Goal: Complete application form: Complete application form

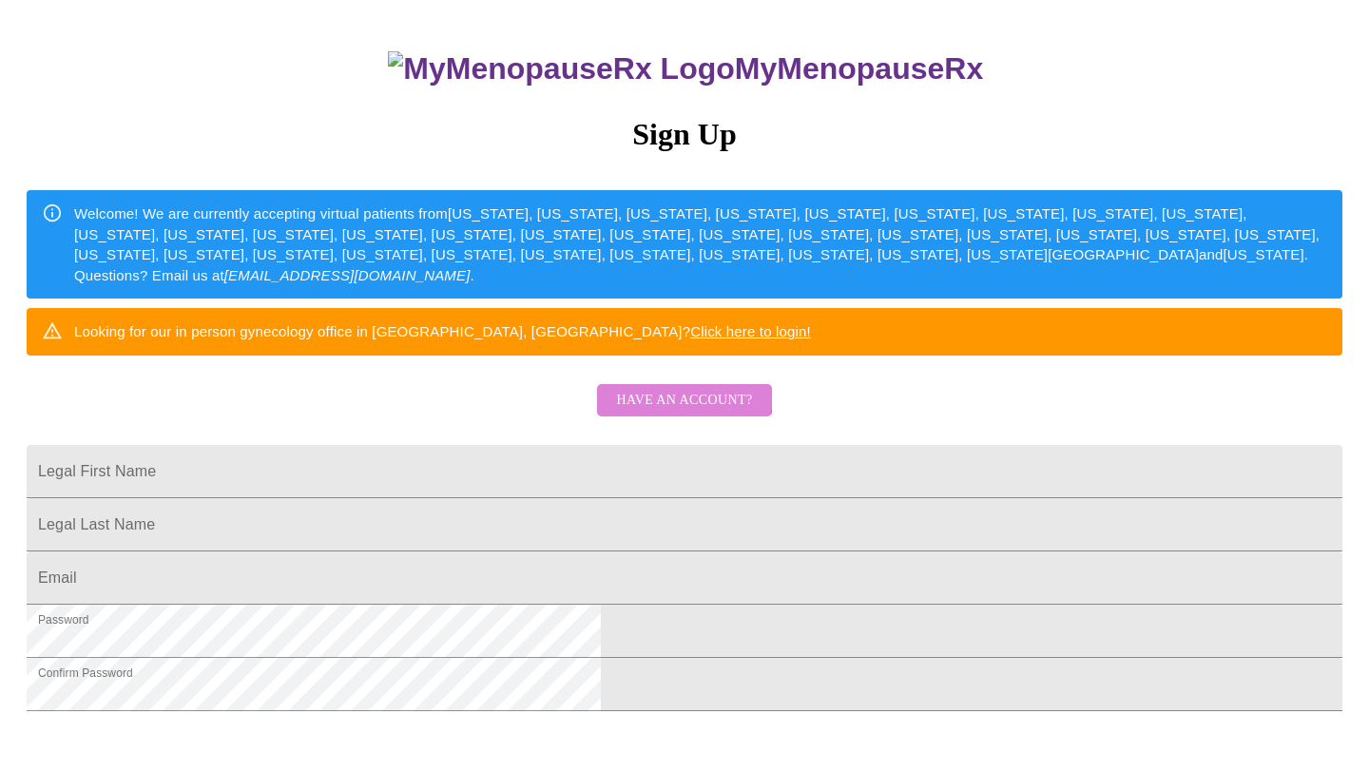
click at [670, 413] on span "Have an account?" at bounding box center [684, 401] width 136 height 24
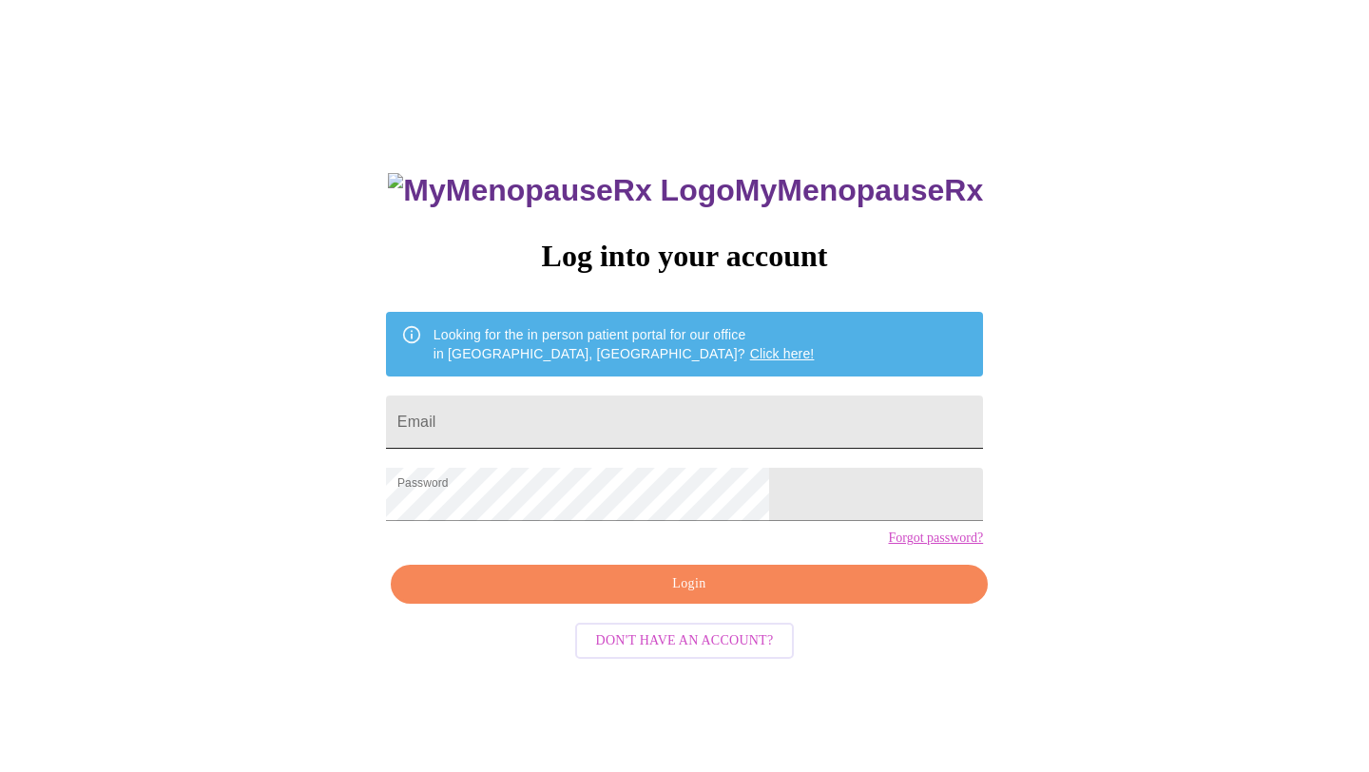
click at [662, 404] on input "Email" at bounding box center [684, 421] width 597 height 53
type input "[EMAIL_ADDRESS][DOMAIN_NAME]"
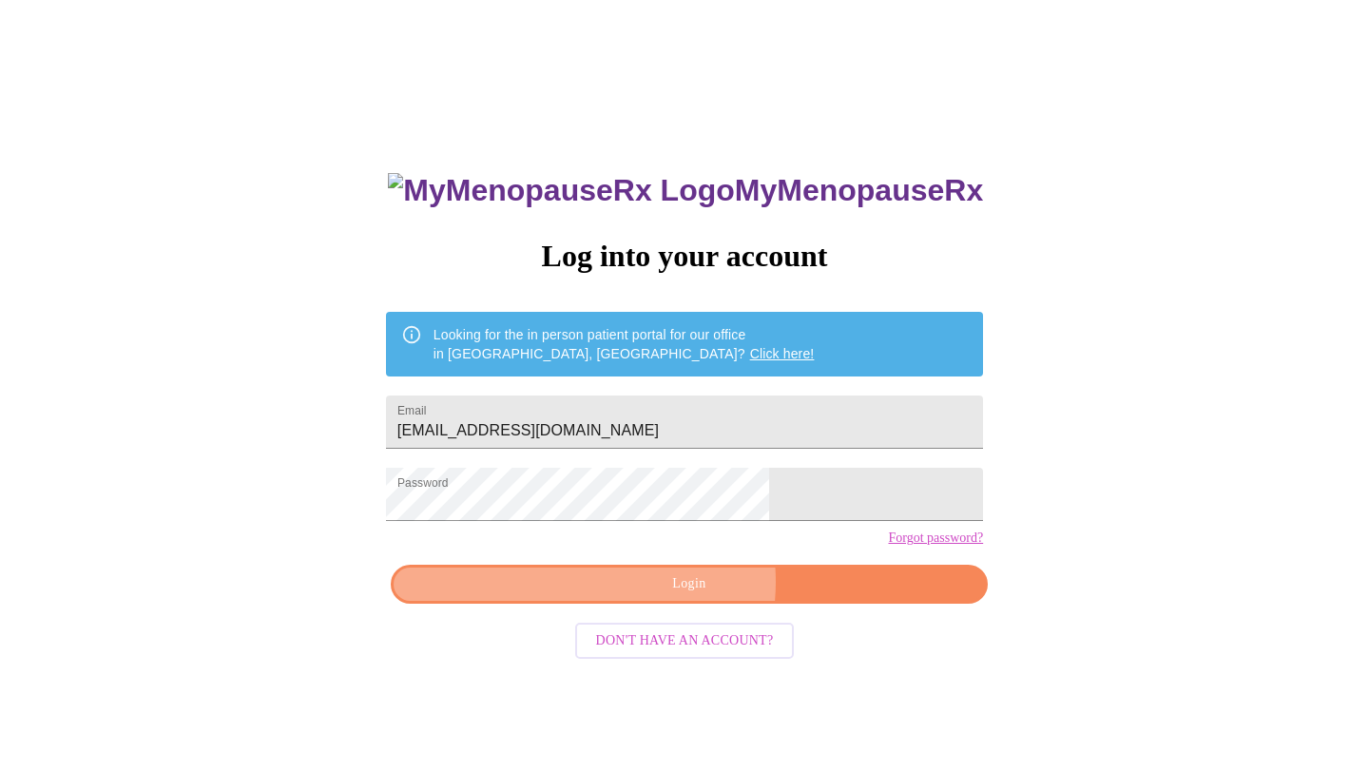
click at [662, 596] on span "Login" at bounding box center [689, 584] width 553 height 24
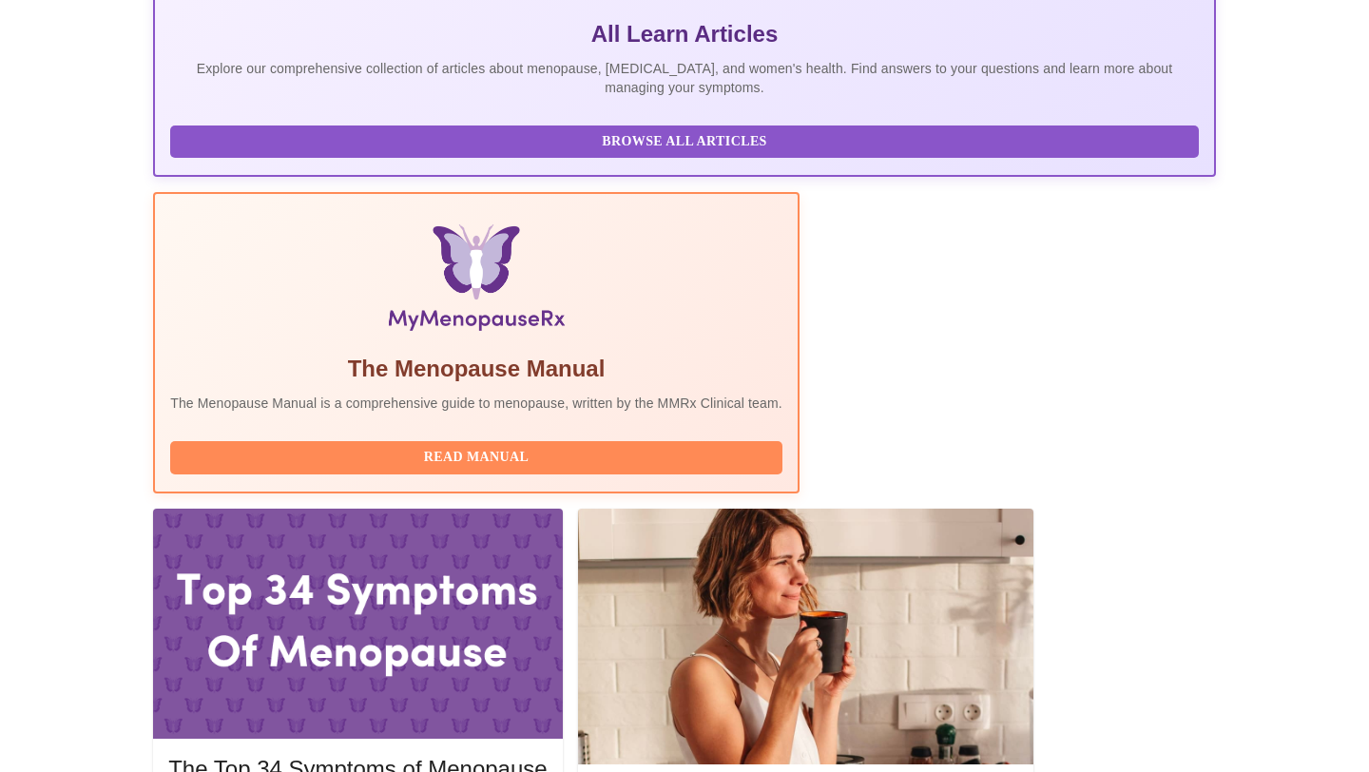
scroll to position [420, 0]
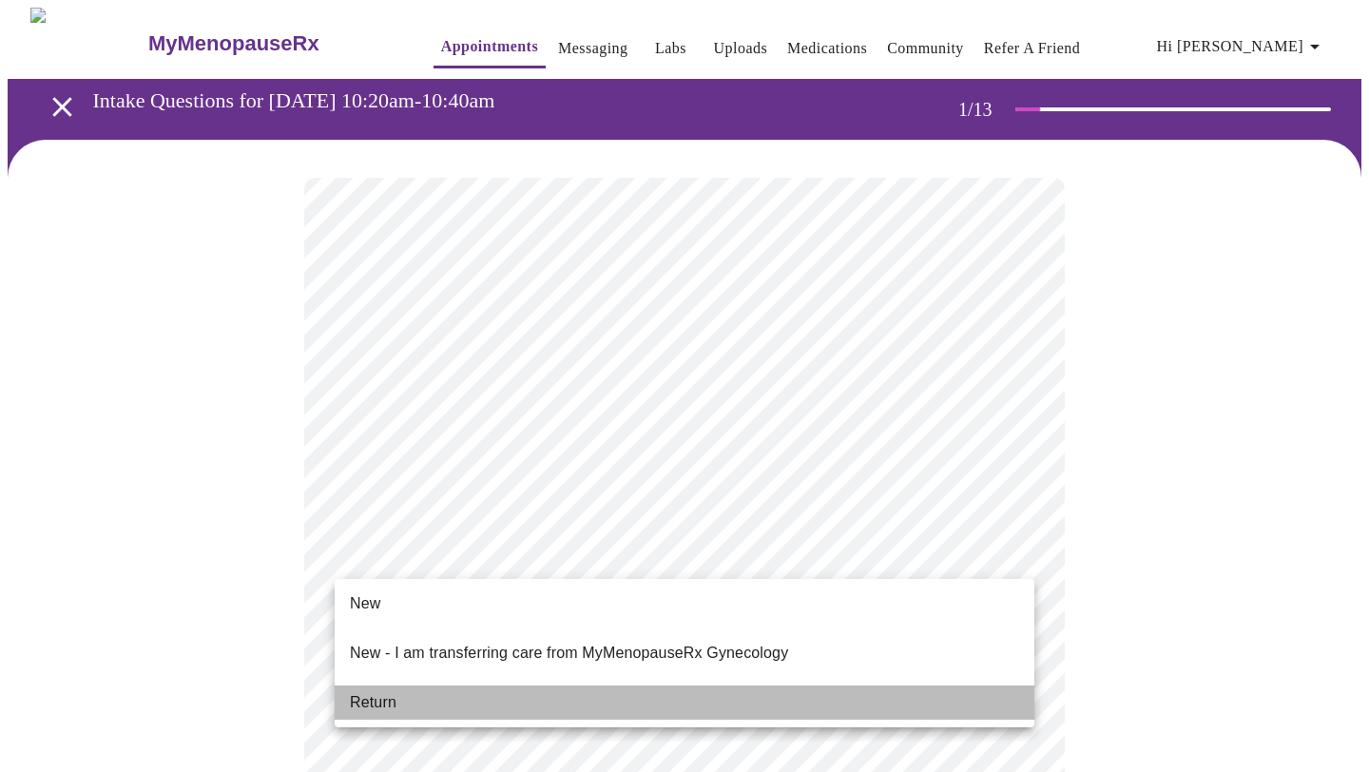
click at [783, 688] on li "Return" at bounding box center [685, 702] width 700 height 34
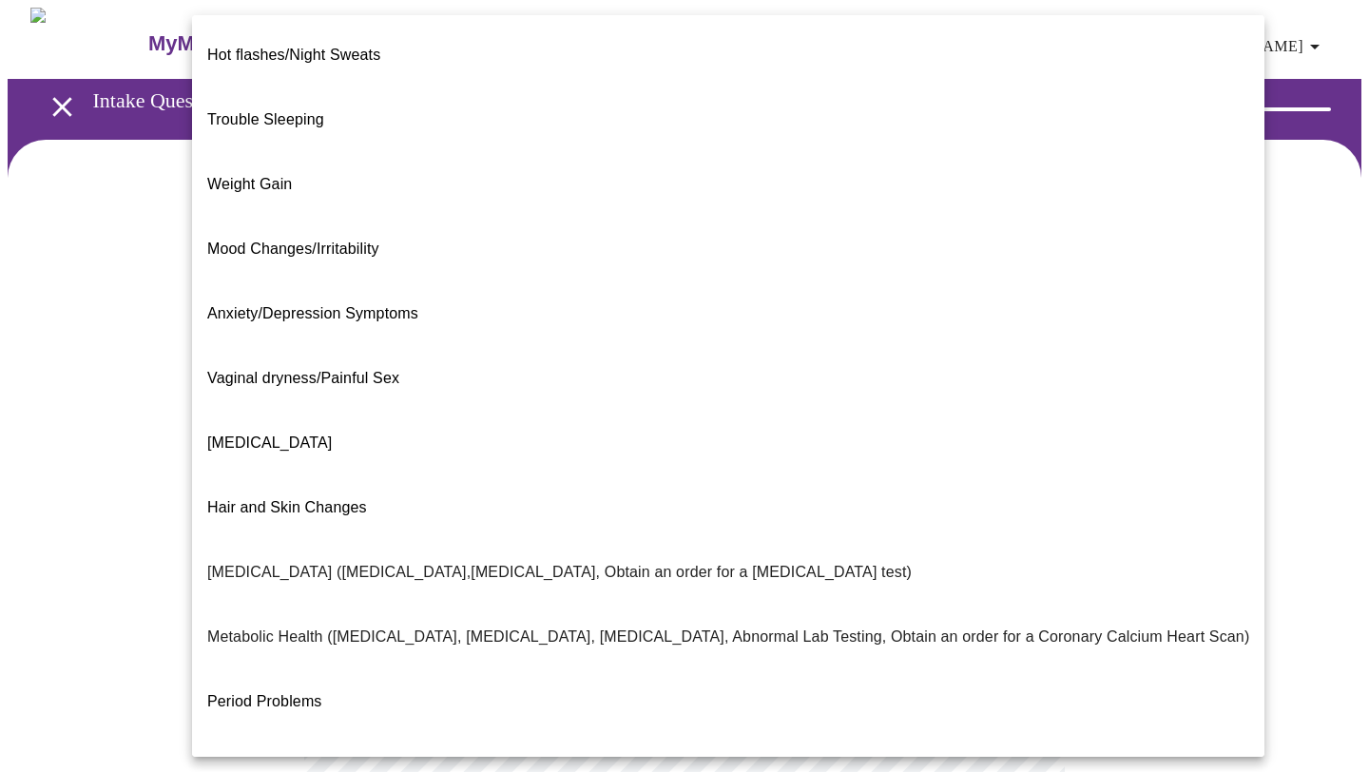
click at [786, 381] on body "MyMenopauseRx Appointments Messaging Labs Uploads Medications Community Refer a…" at bounding box center [684, 579] width 1353 height 1142
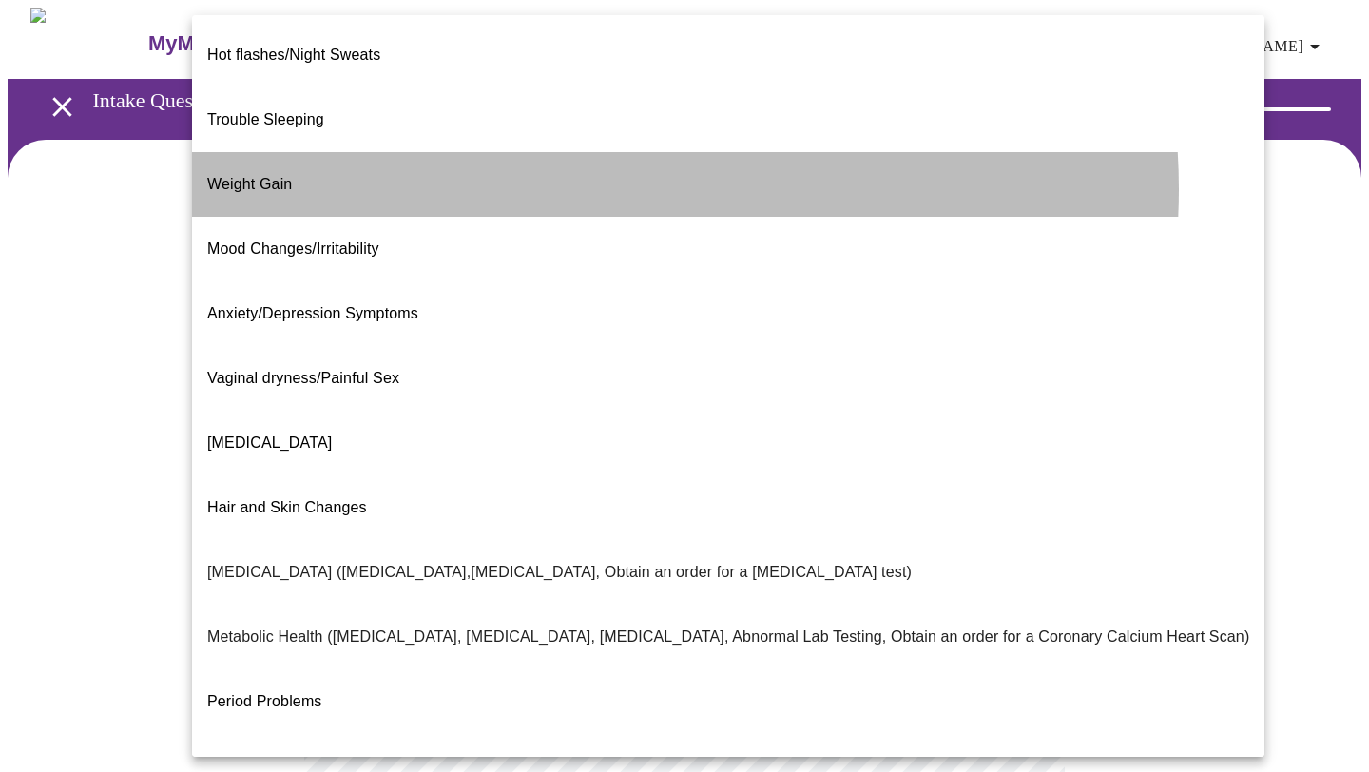
click at [585, 159] on li "Weight Gain" at bounding box center [728, 184] width 1072 height 65
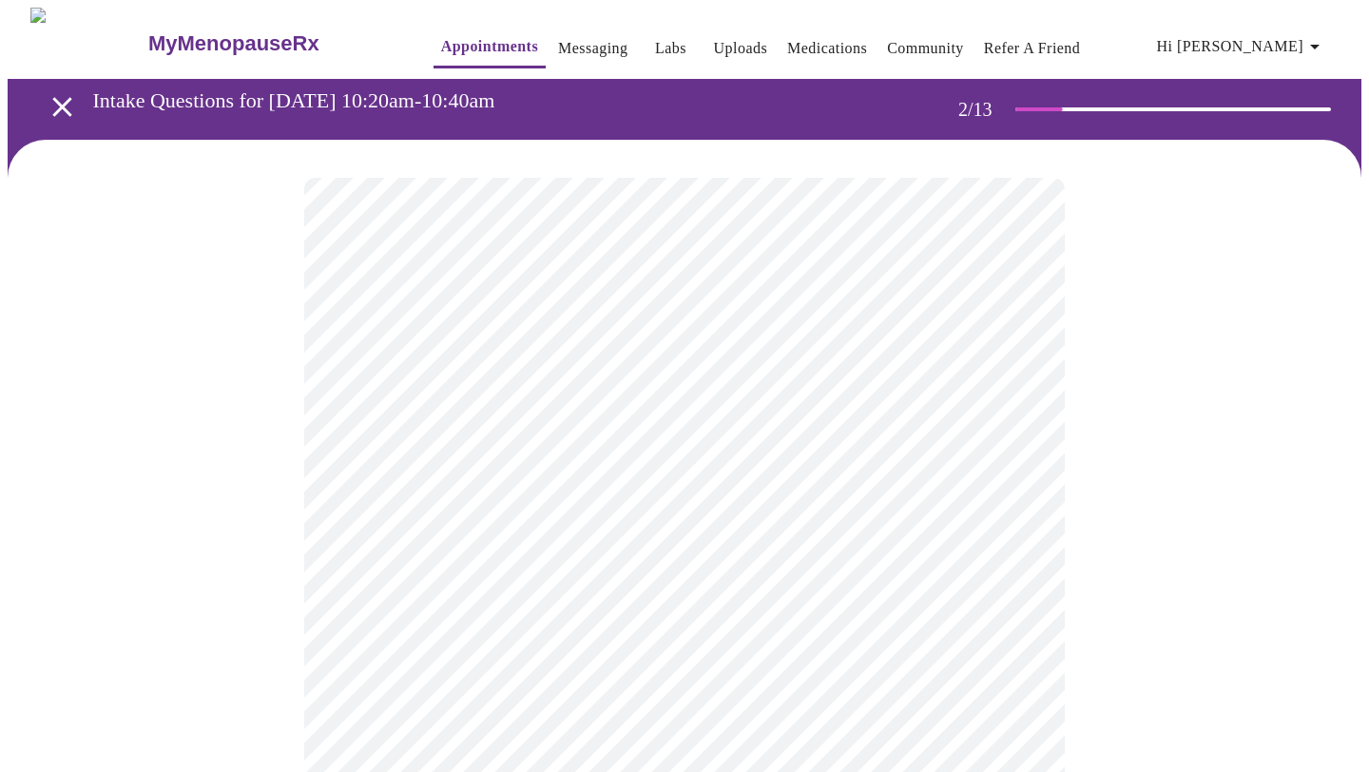
click at [703, 584] on body "MyMenopauseRx Appointments Messaging Labs Uploads Medications Community Refer a…" at bounding box center [684, 573] width 1353 height 1131
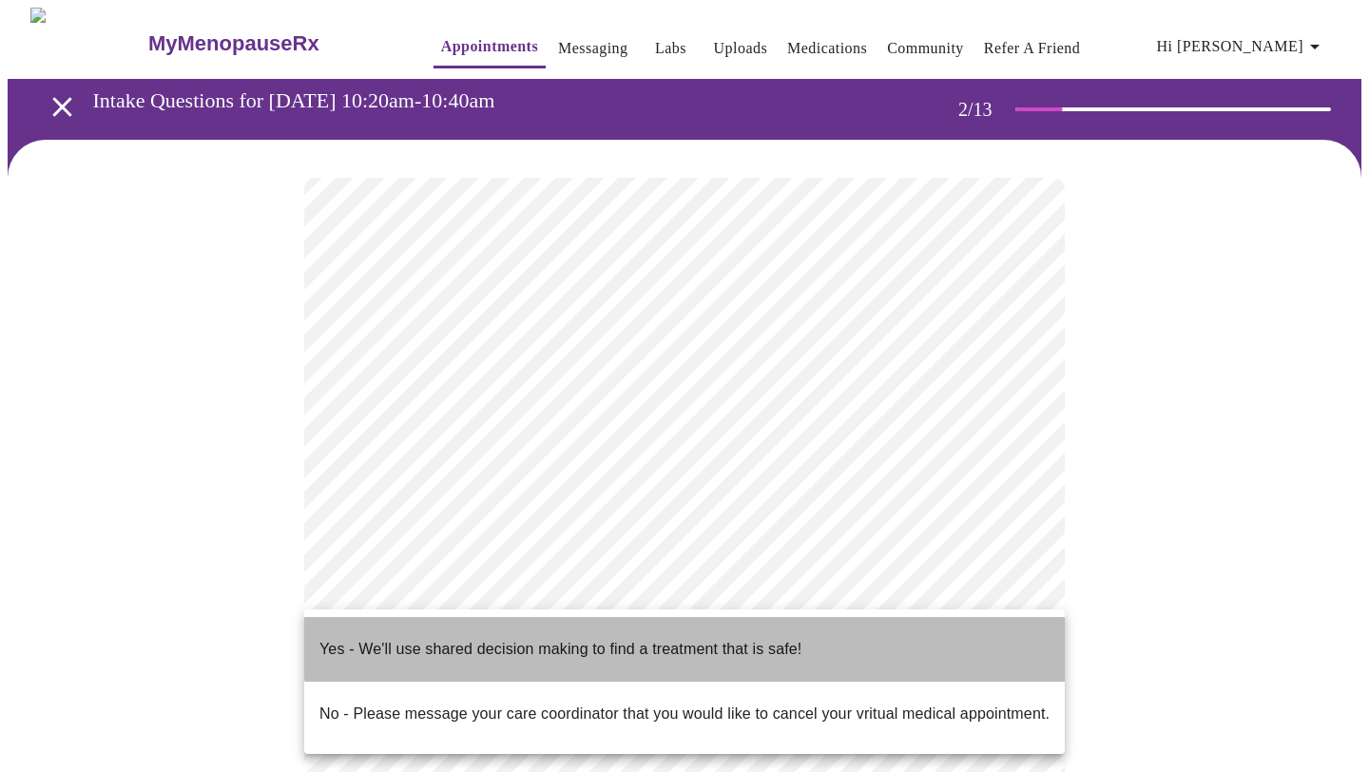
click at [693, 640] on p "Yes - We'll use shared decision making to find a treatment that is safe!" at bounding box center [560, 649] width 482 height 23
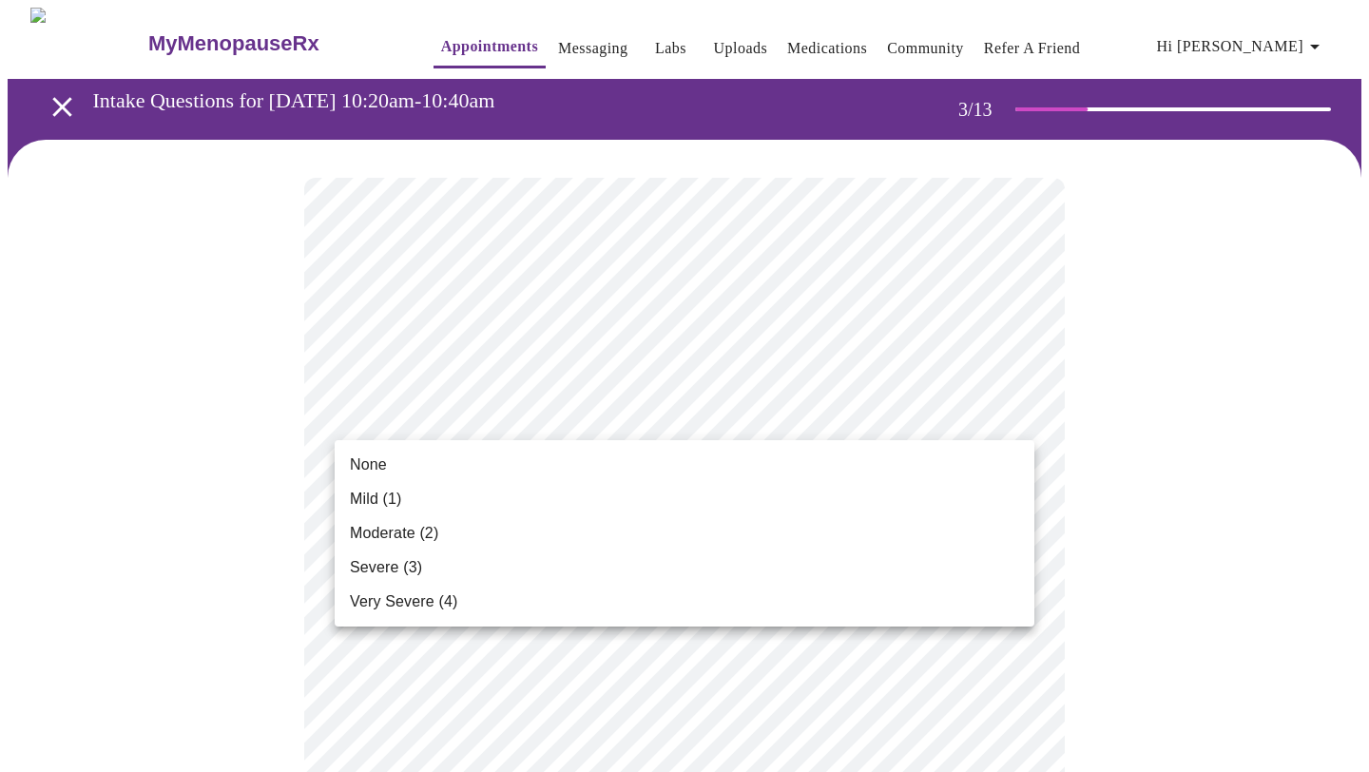
click at [893, 502] on li "Mild (1)" at bounding box center [685, 499] width 700 height 34
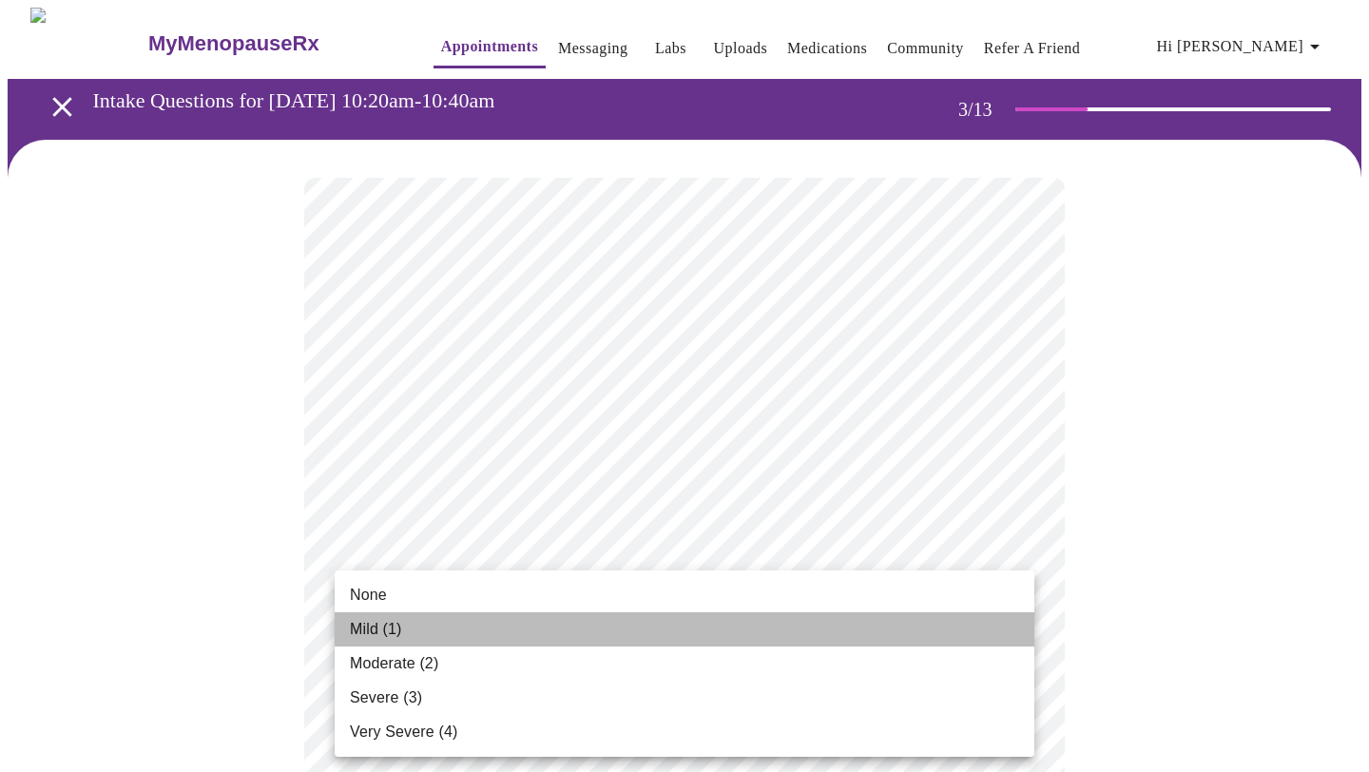
click at [842, 638] on li "Mild (1)" at bounding box center [685, 629] width 700 height 34
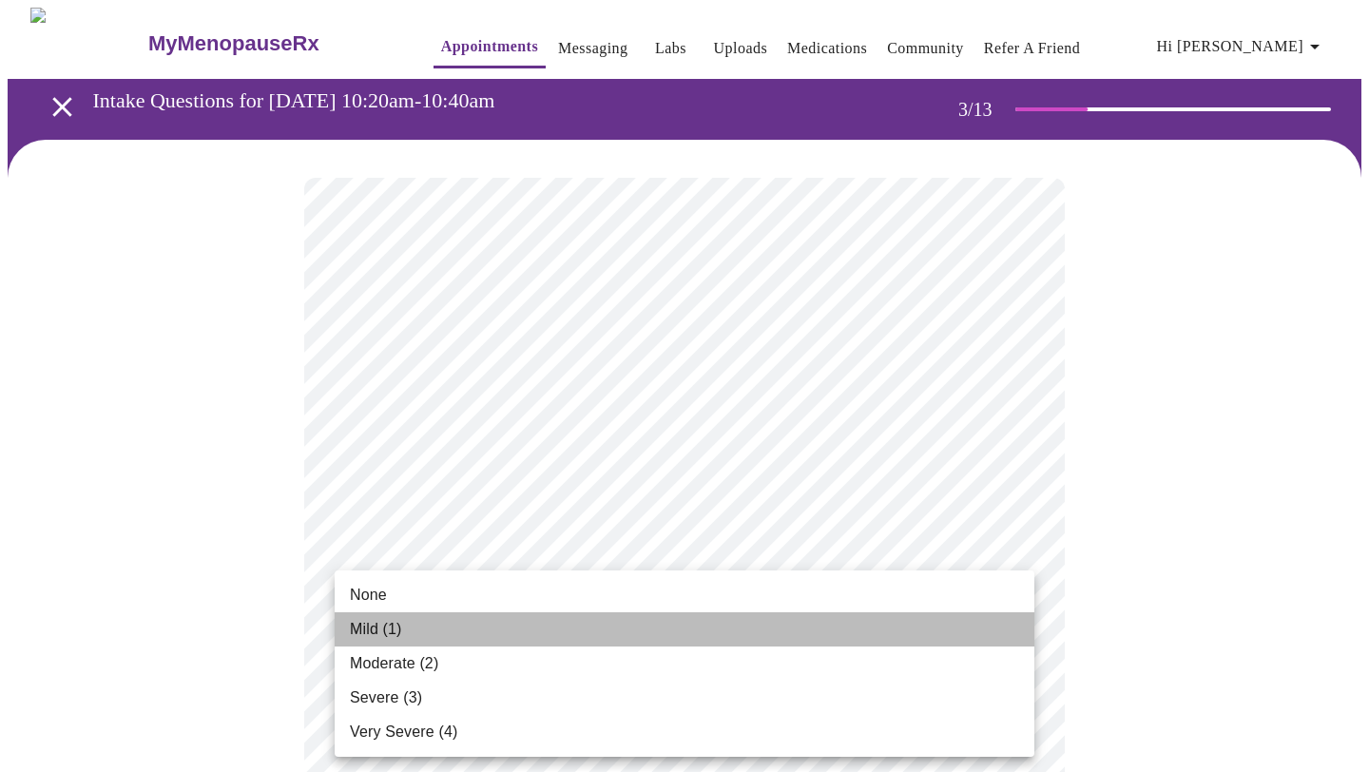
click at [822, 634] on li "Mild (1)" at bounding box center [685, 629] width 700 height 34
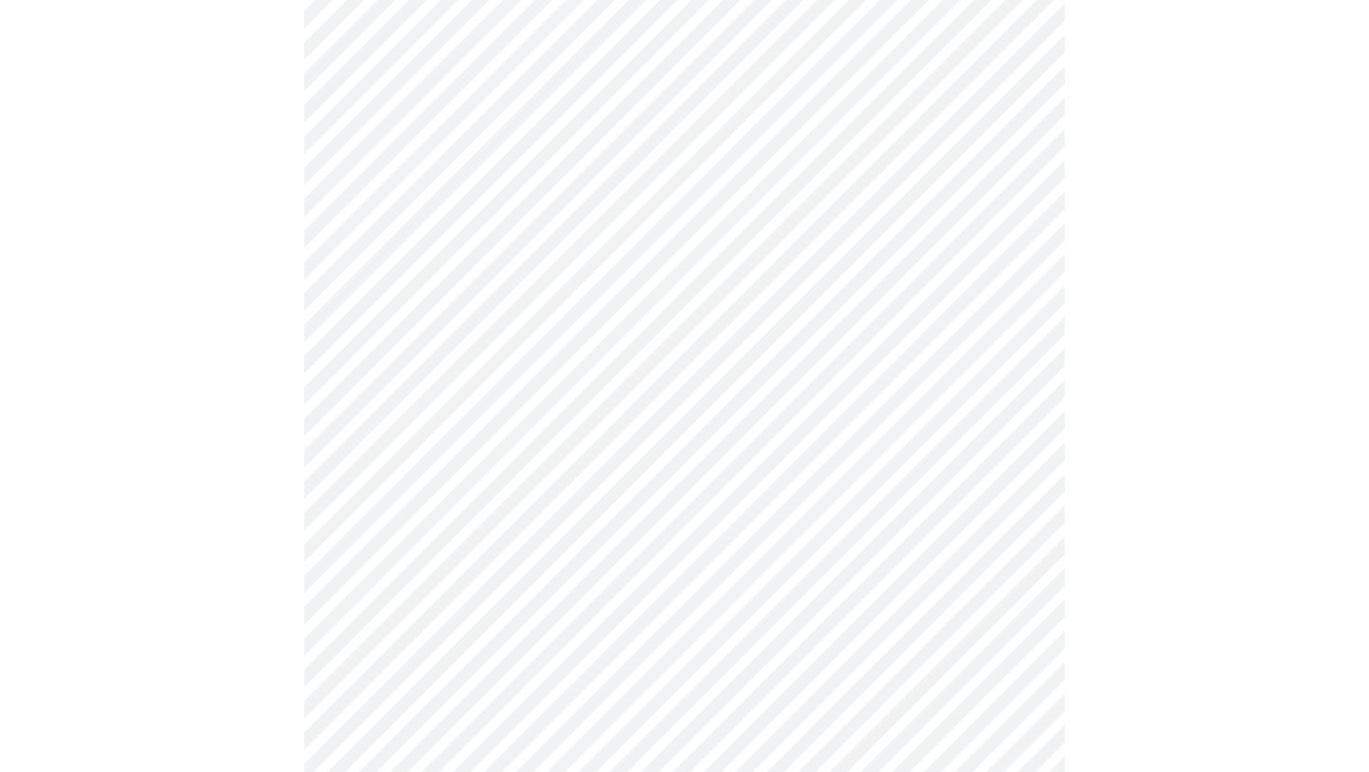
scroll to position [269, 0]
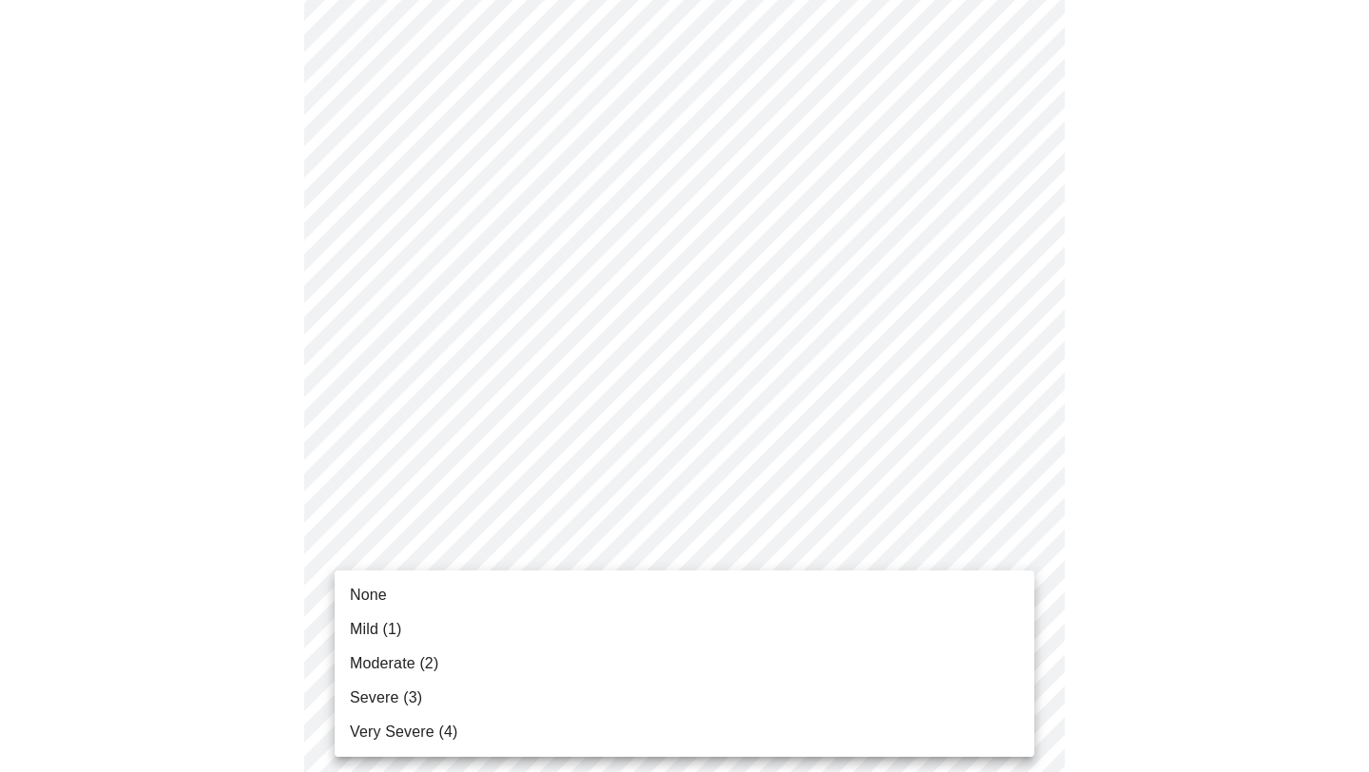
click at [808, 599] on li "None" at bounding box center [685, 595] width 700 height 34
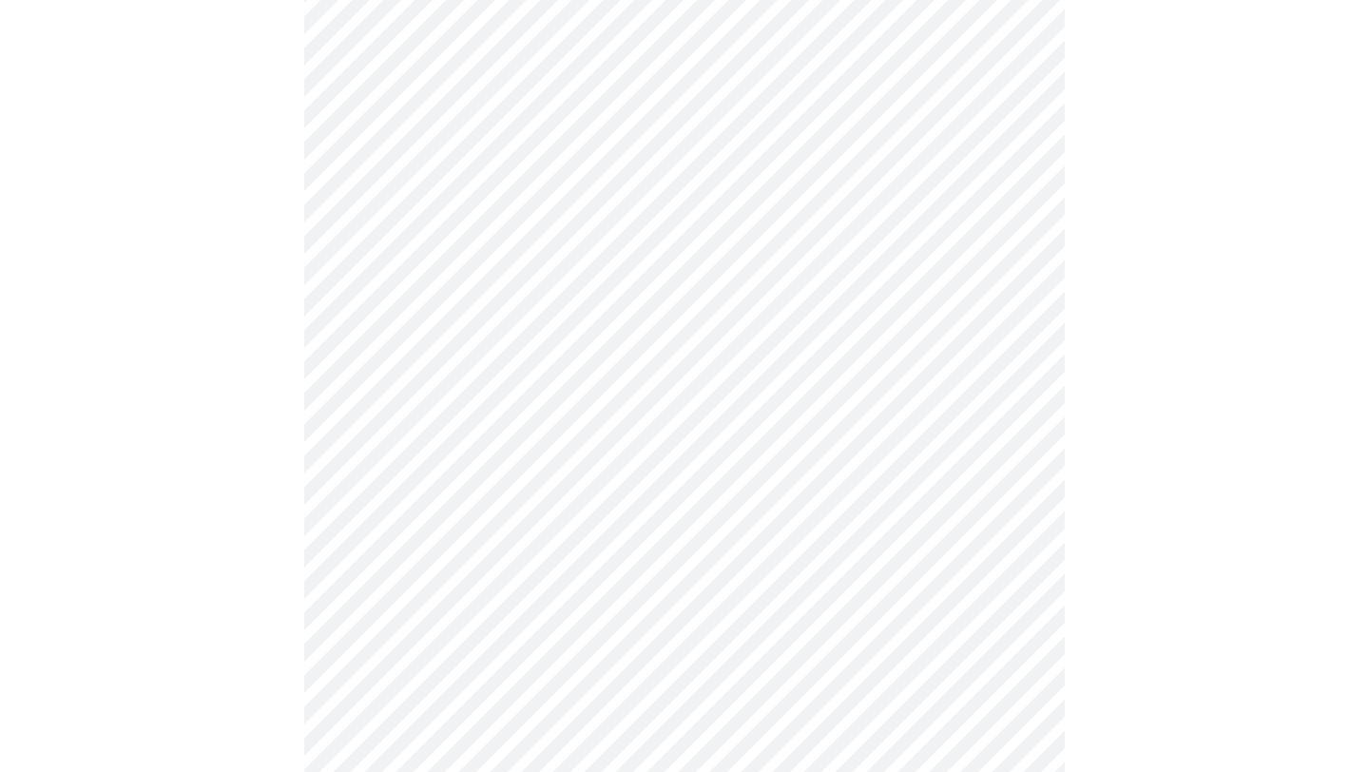
scroll to position [416, 0]
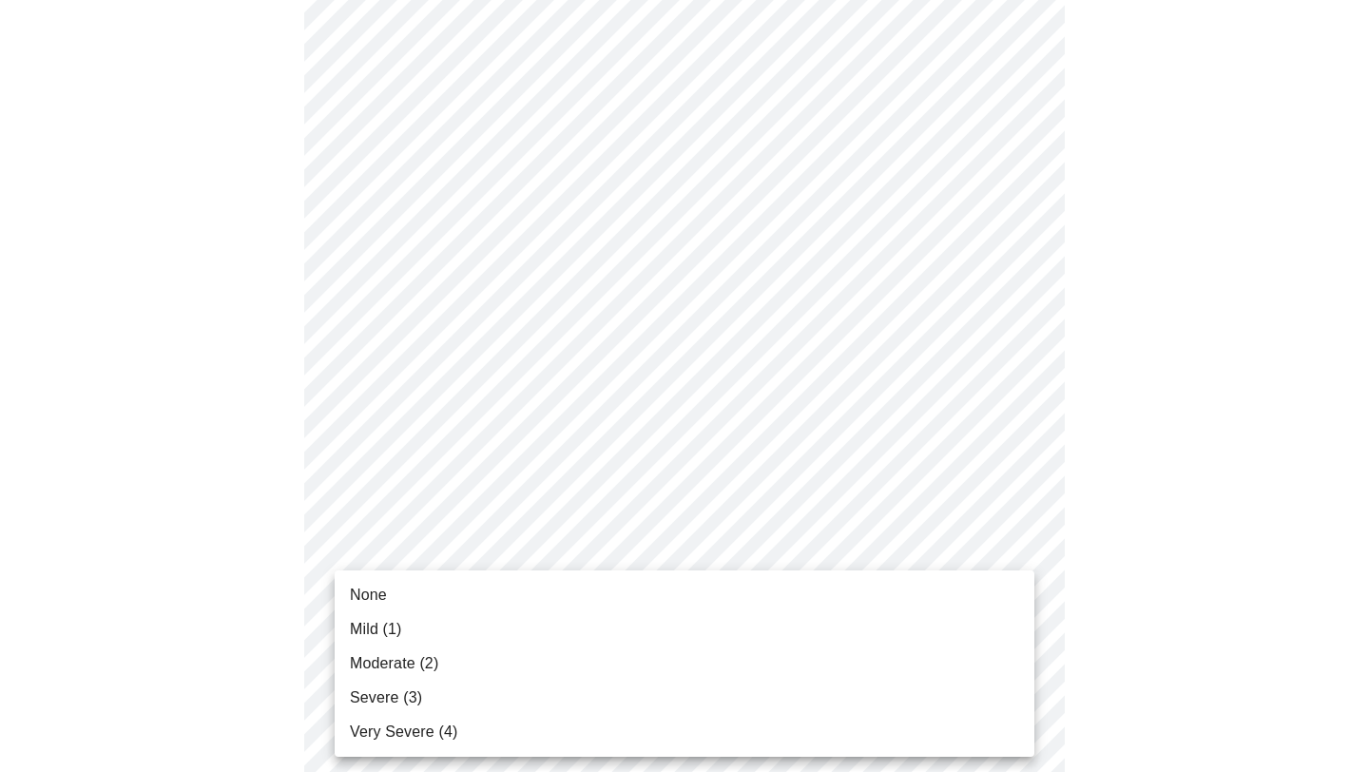
click at [807, 632] on li "Mild (1)" at bounding box center [685, 629] width 700 height 34
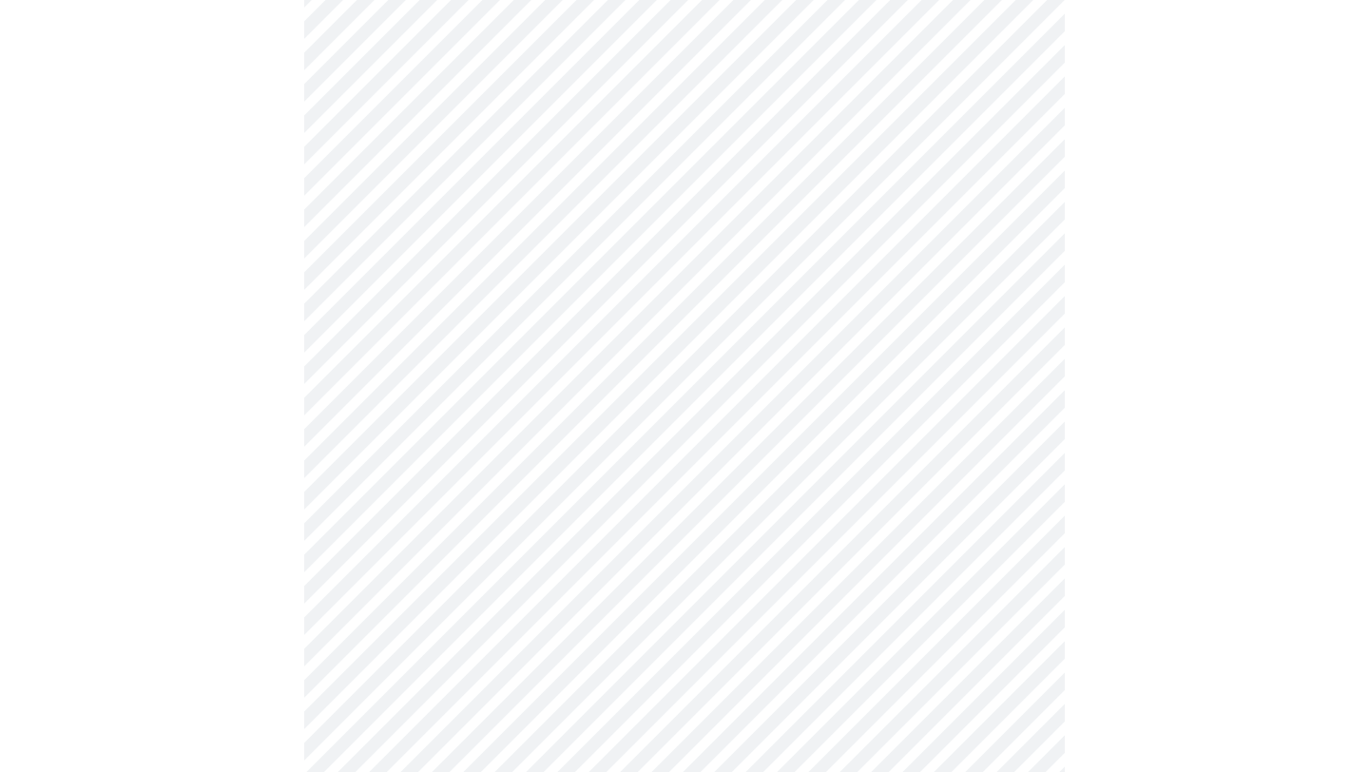
scroll to position [508, 0]
click at [810, 602] on body "MyMenopauseRx Appointments Messaging Labs Uploads Medications Community Refer a…" at bounding box center [684, 697] width 1353 height 2395
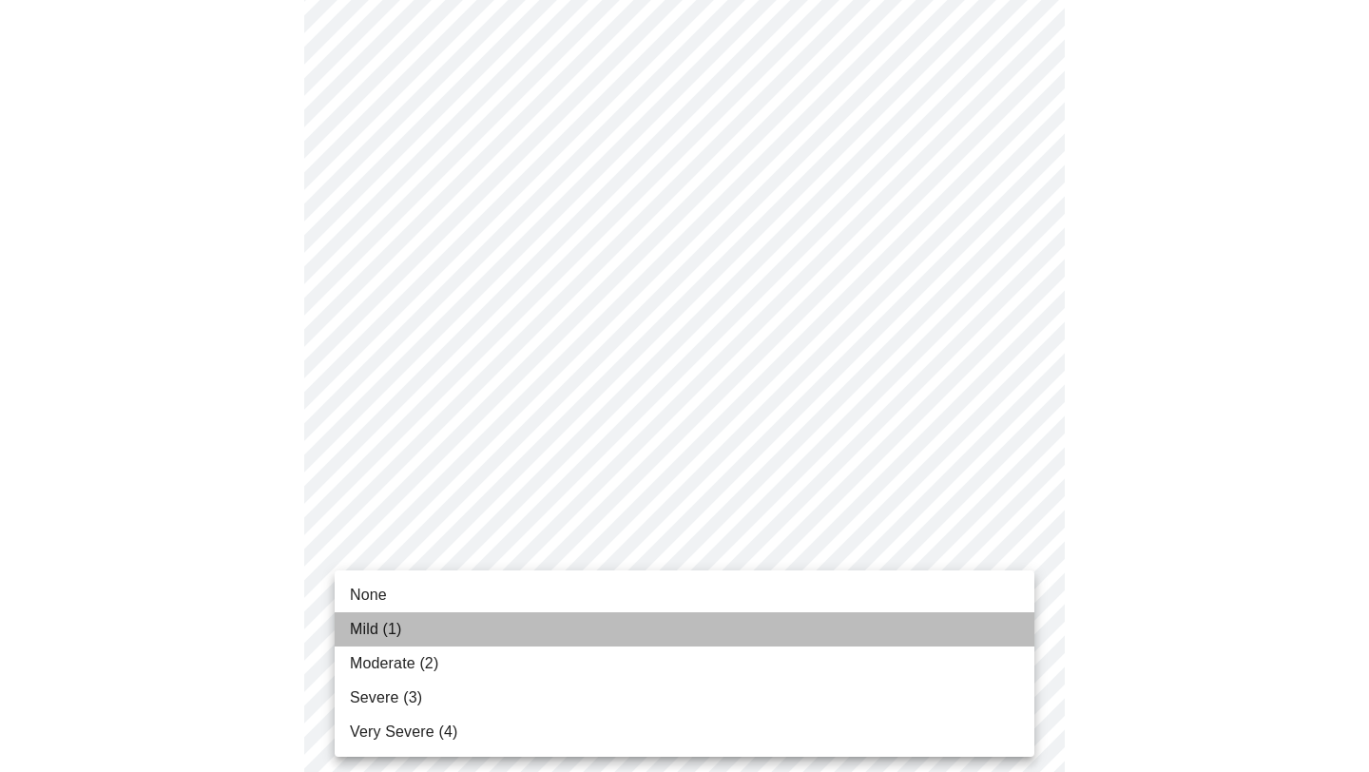
click at [806, 628] on li "Mild (1)" at bounding box center [685, 629] width 700 height 34
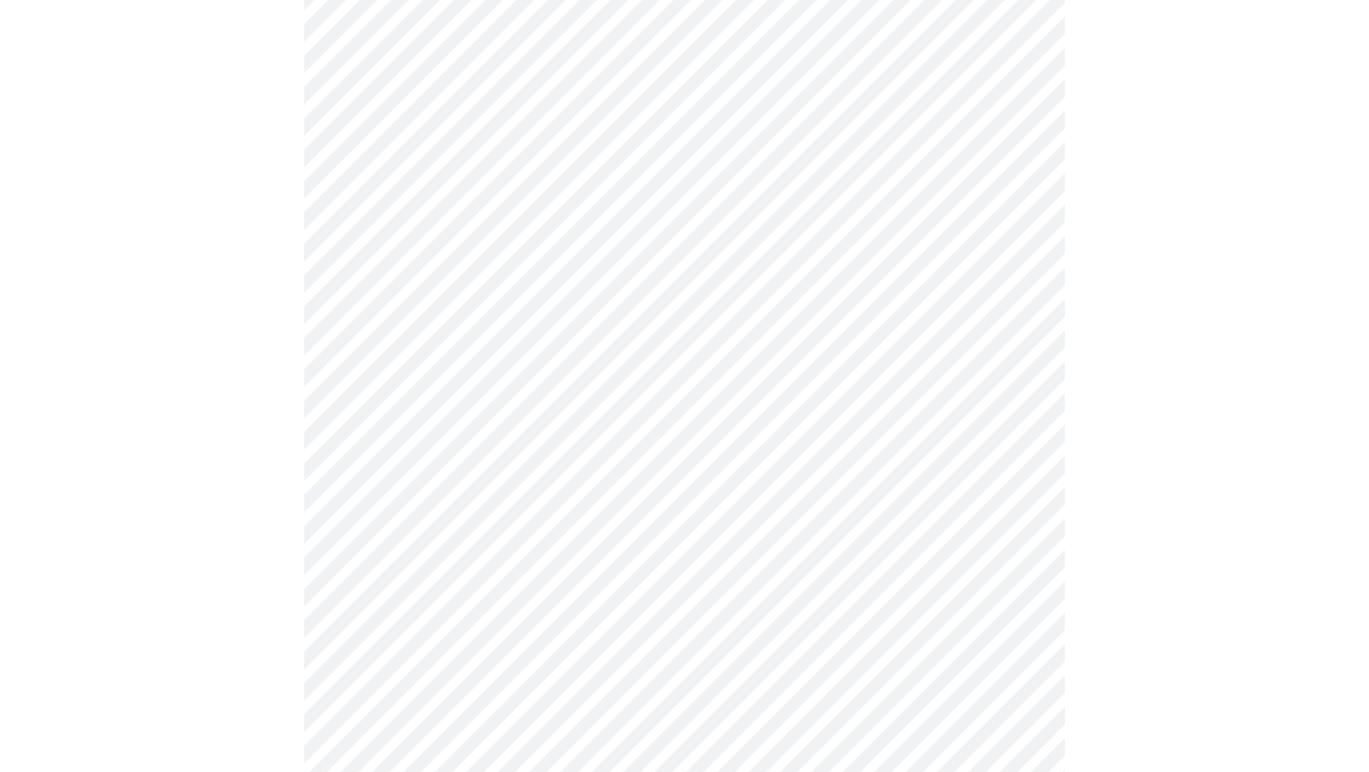
scroll to position [600, 0]
click at [807, 660] on body "MyMenopauseRx Appointments Messaging Labs Uploads Medications Community Refer a…" at bounding box center [684, 592] width 1353 height 2369
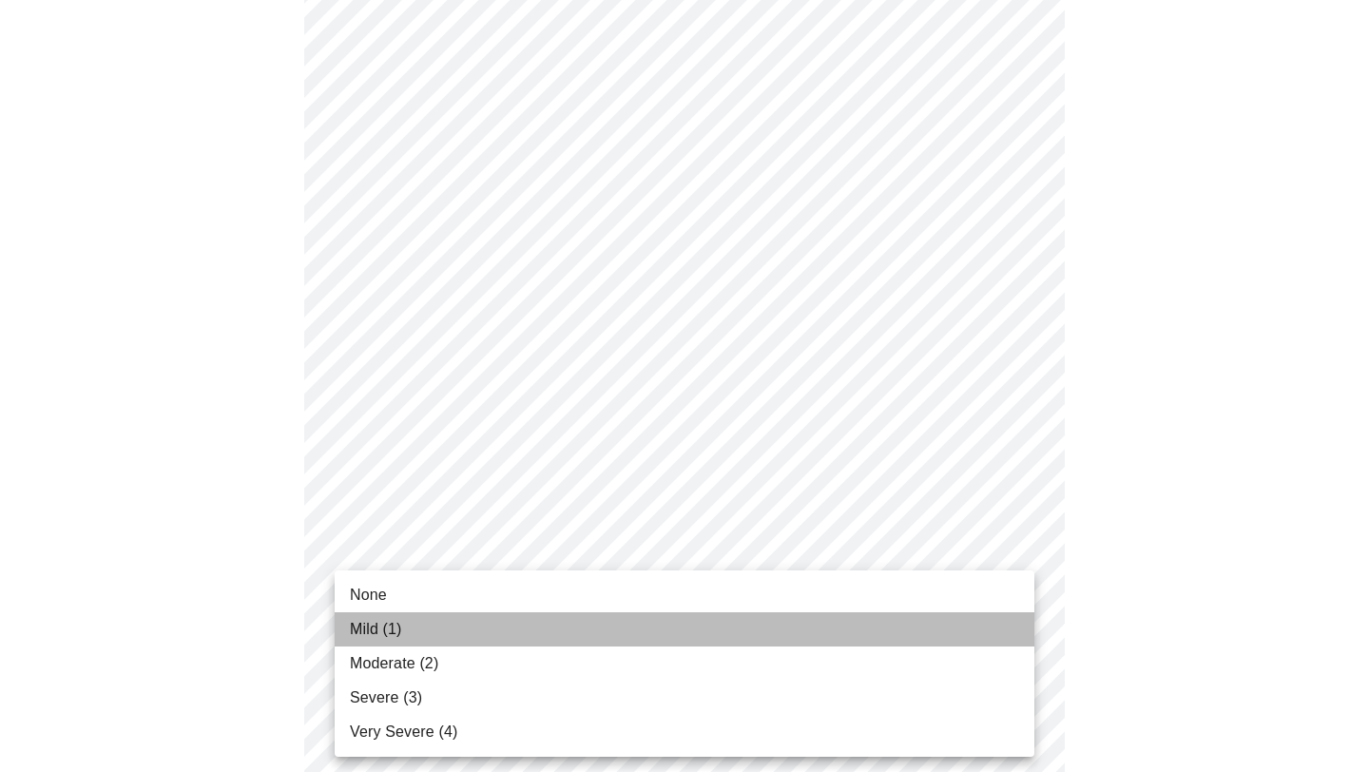
click at [806, 633] on li "Mild (1)" at bounding box center [685, 629] width 700 height 34
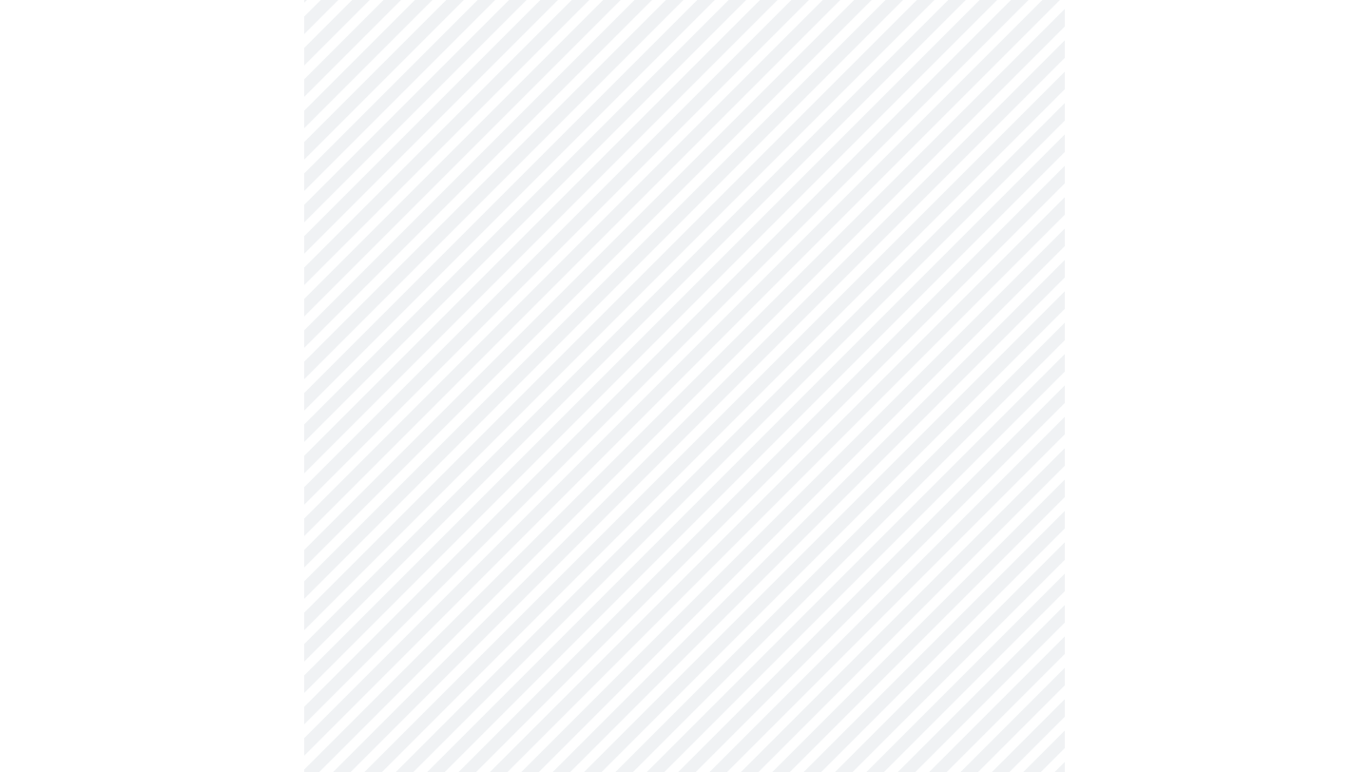
scroll to position [771, 0]
click at [810, 646] on body "MyMenopauseRx Appointments Messaging Labs Uploads Medications Community Refer a…" at bounding box center [684, 408] width 1353 height 2342
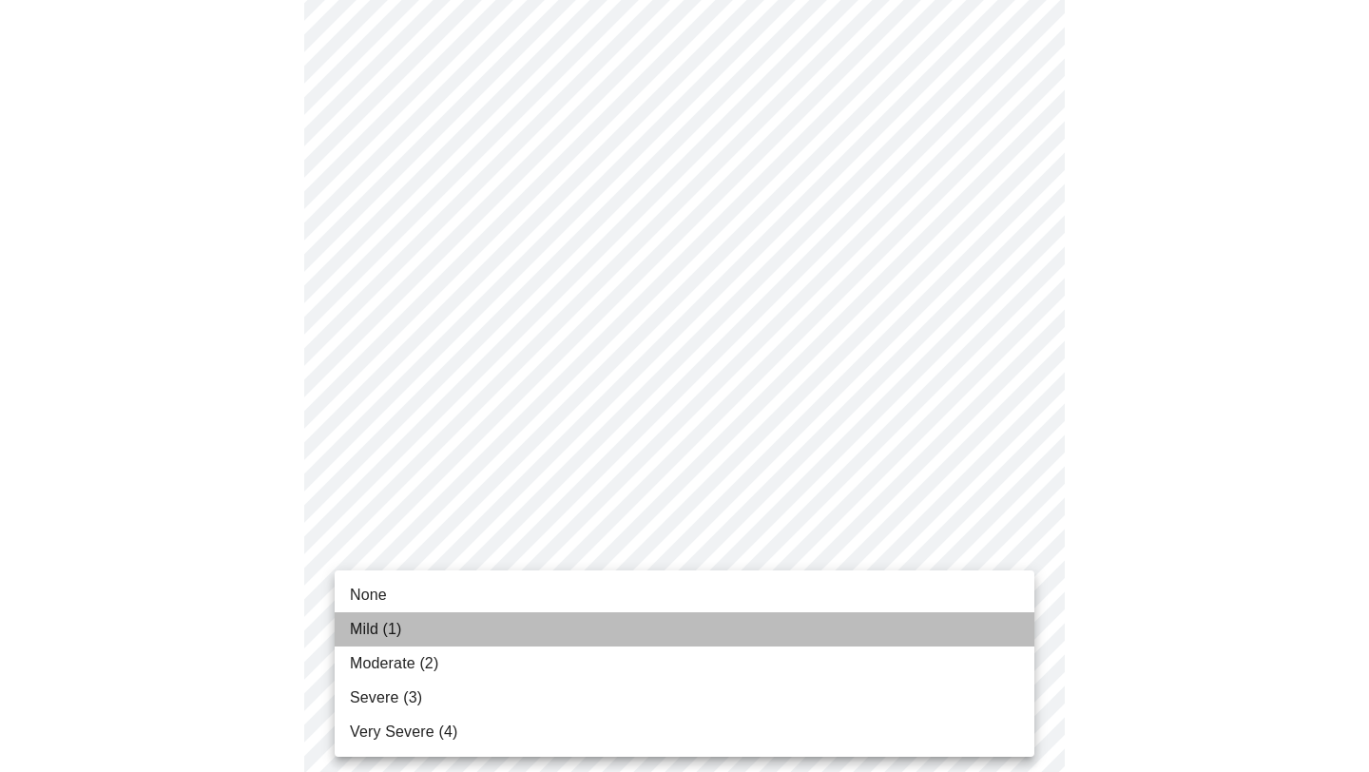
click at [809, 633] on li "Mild (1)" at bounding box center [685, 629] width 700 height 34
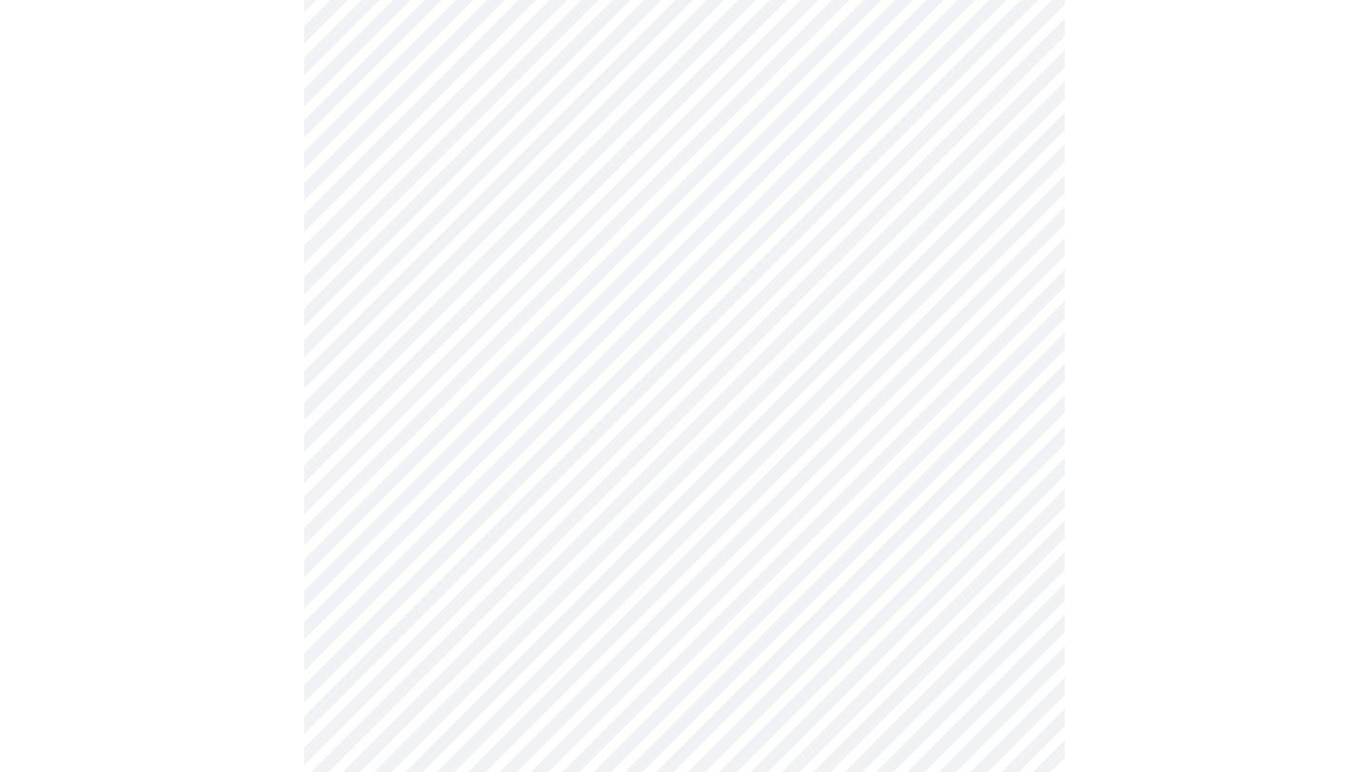
scroll to position [879, 0]
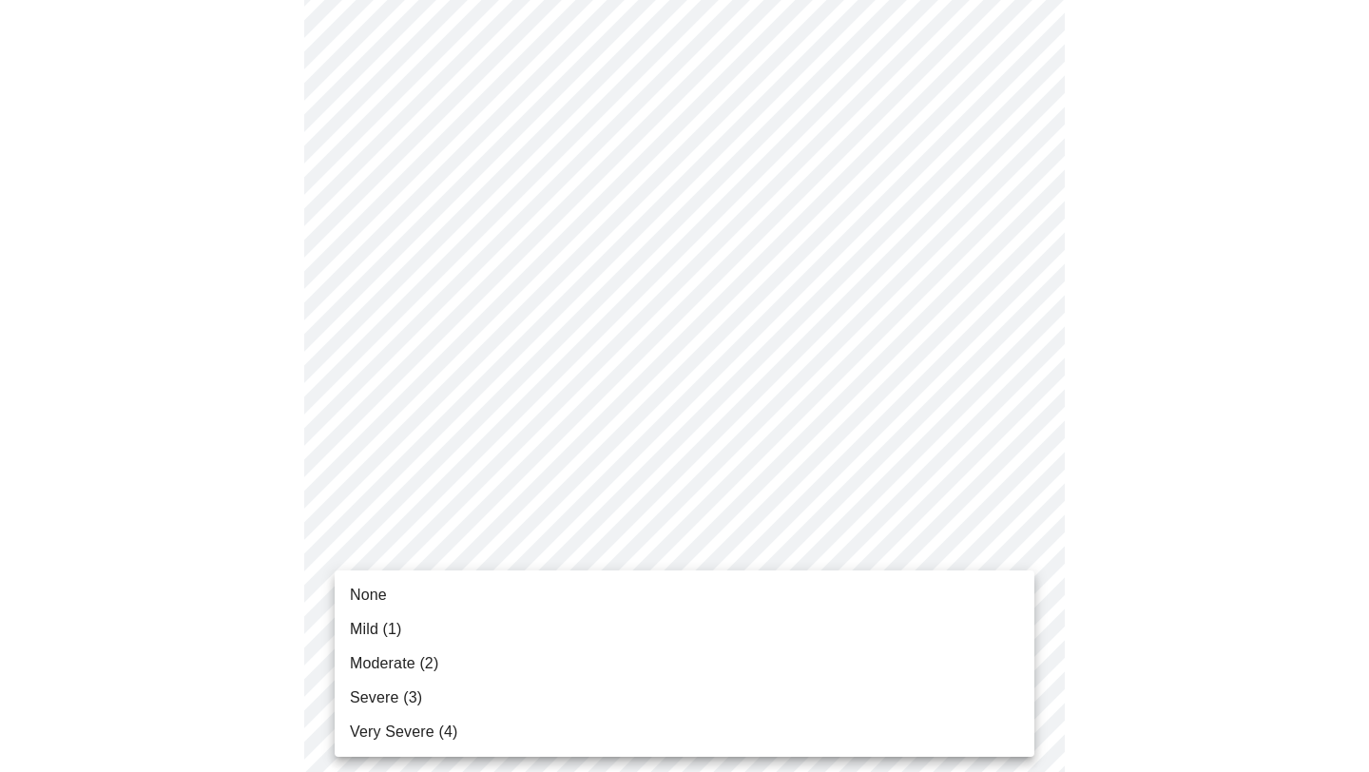
click at [809, 674] on body "MyMenopauseRx Appointments Messaging Labs Uploads Medications Community Refer a…" at bounding box center [684, 285] width 1353 height 2315
click at [808, 630] on li "Mild (1)" at bounding box center [685, 629] width 700 height 34
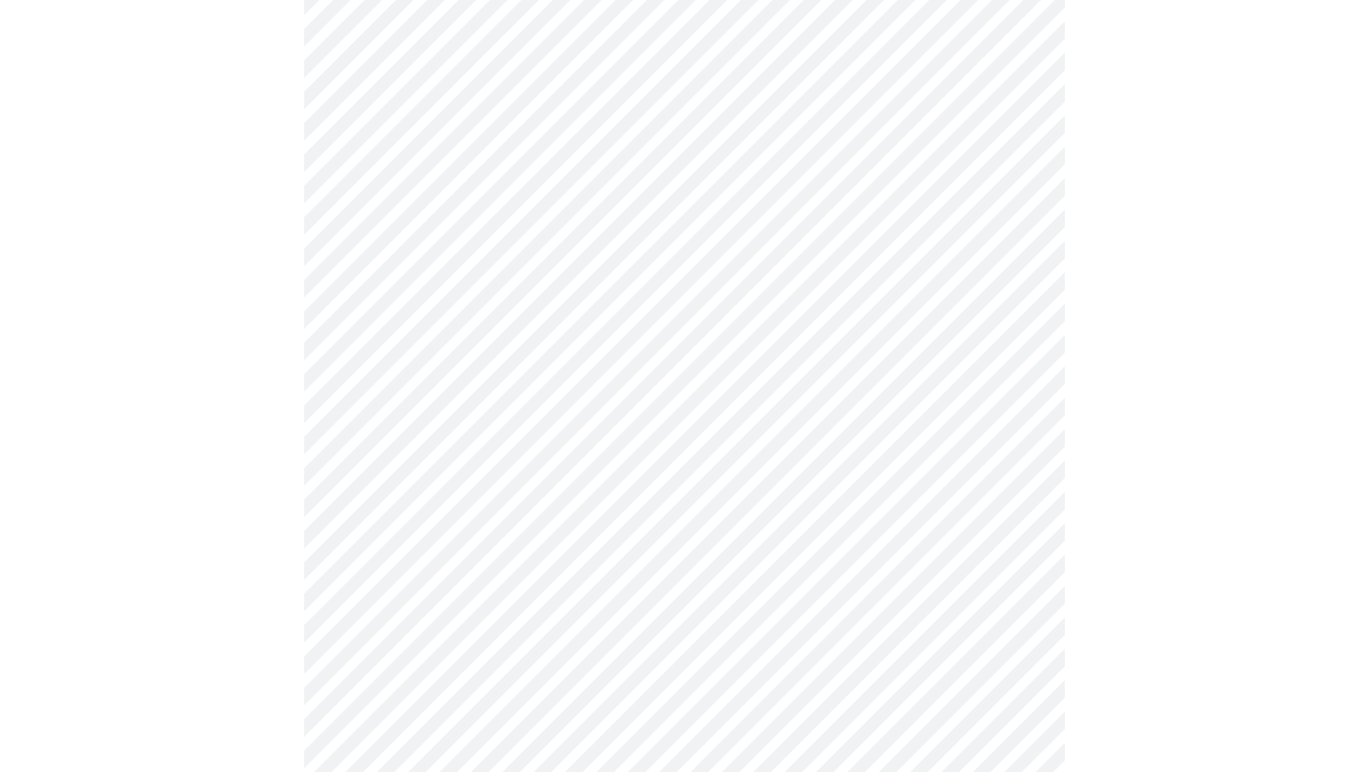
scroll to position [1124, 0]
click at [808, 592] on body "MyMenopauseRx Appointments Messaging Labs Uploads Medications Community Refer a…" at bounding box center [684, 27] width 1353 height 2289
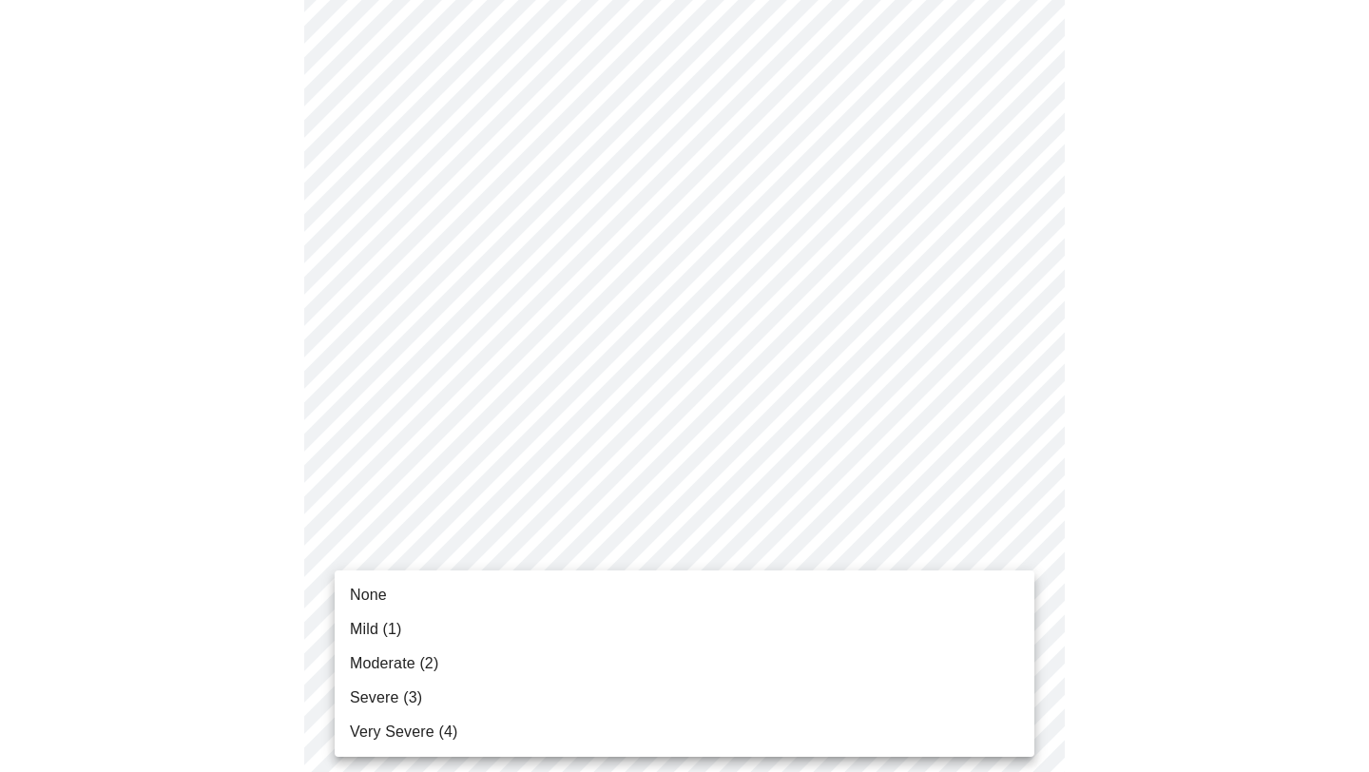
click at [808, 629] on li "Mild (1)" at bounding box center [685, 629] width 700 height 34
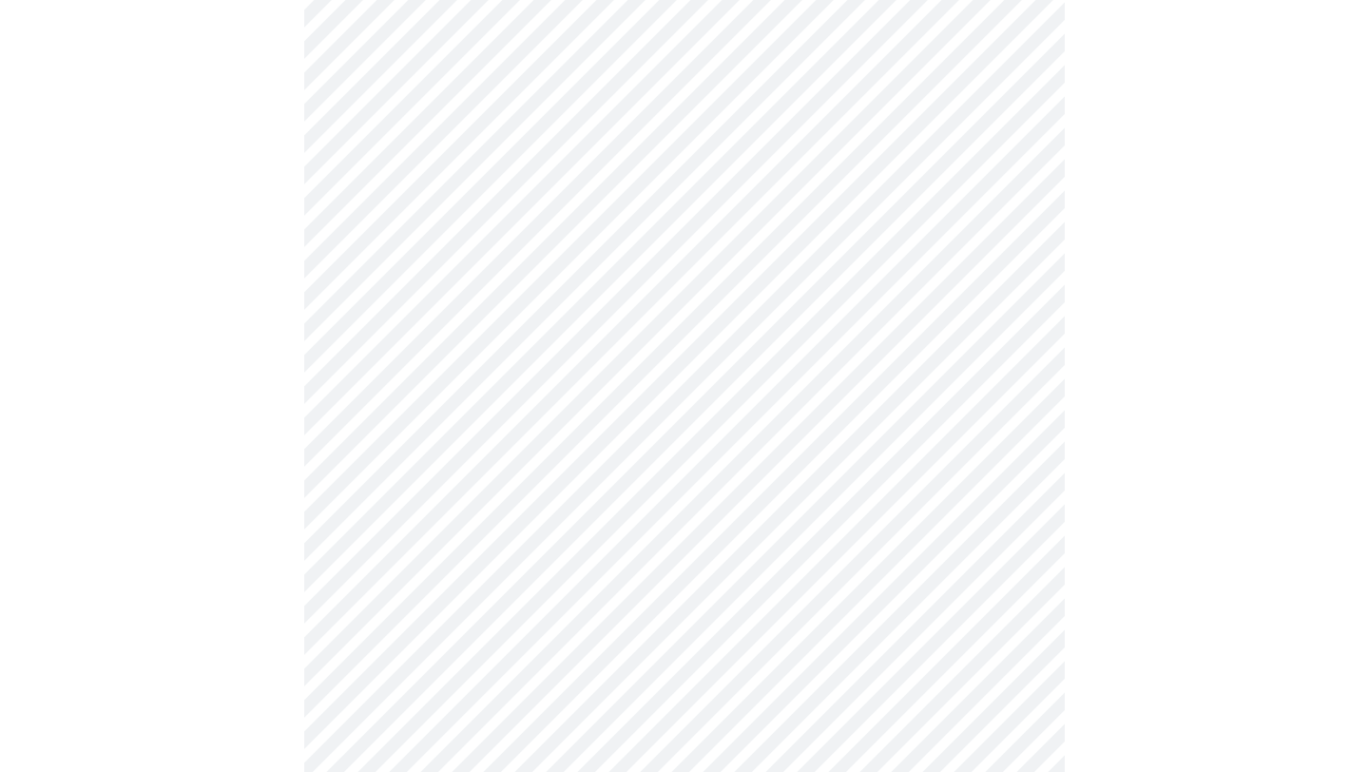
scroll to position [1277, 0]
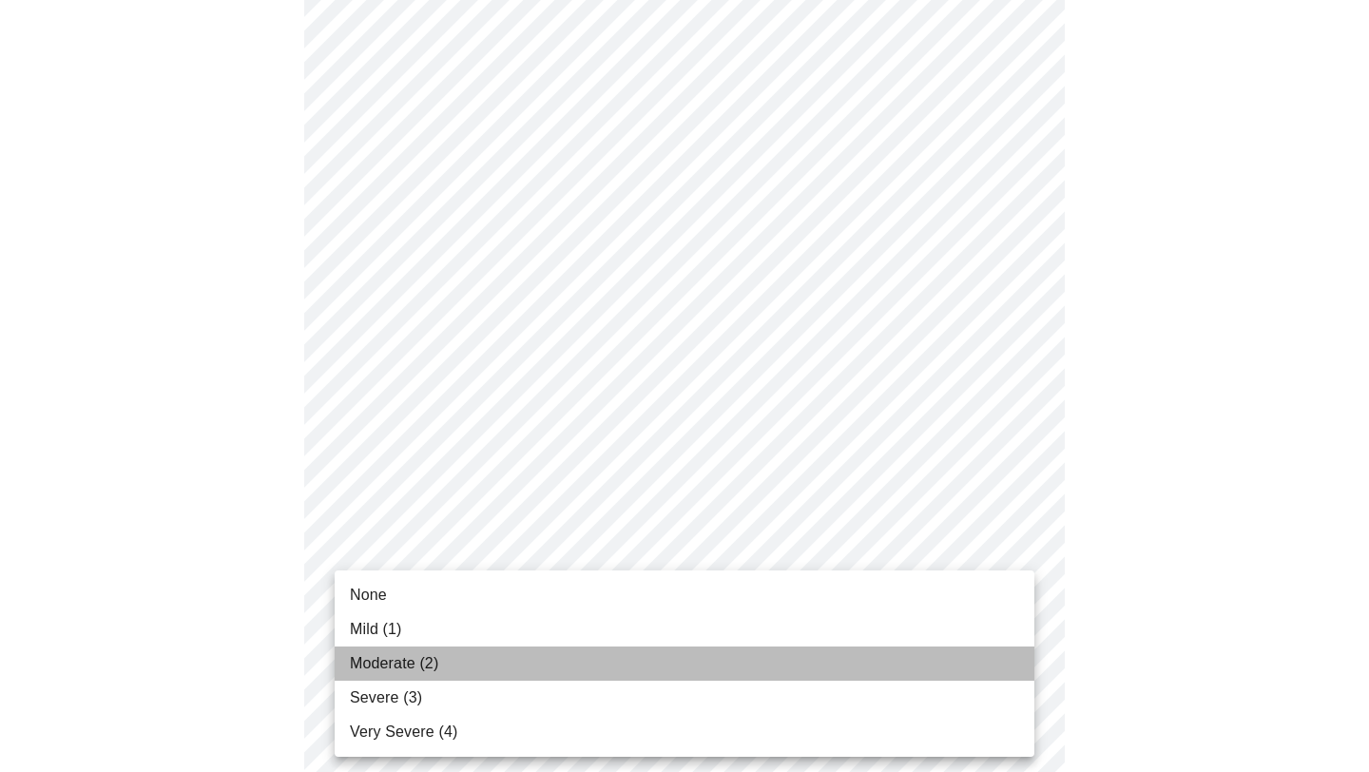
click at [805, 667] on li "Moderate (2)" at bounding box center [685, 663] width 700 height 34
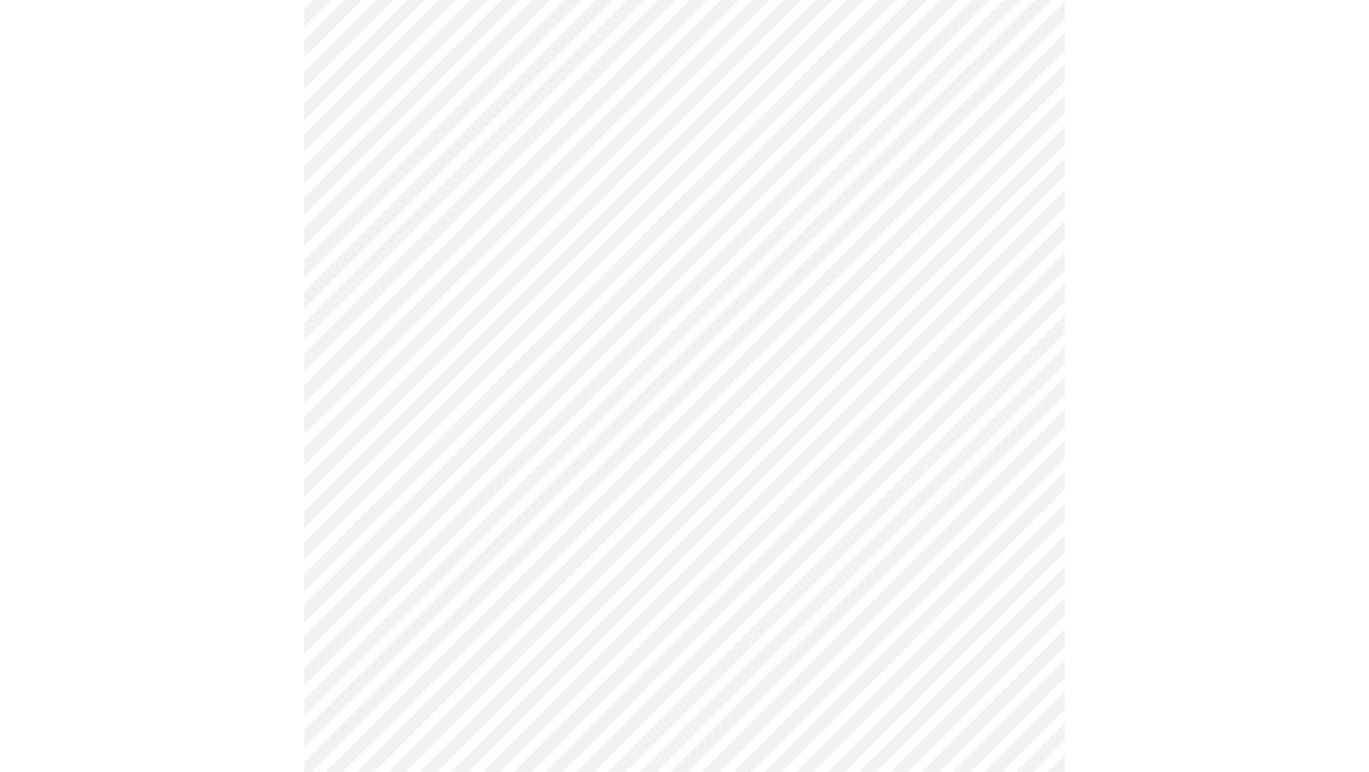
scroll to position [722, 0]
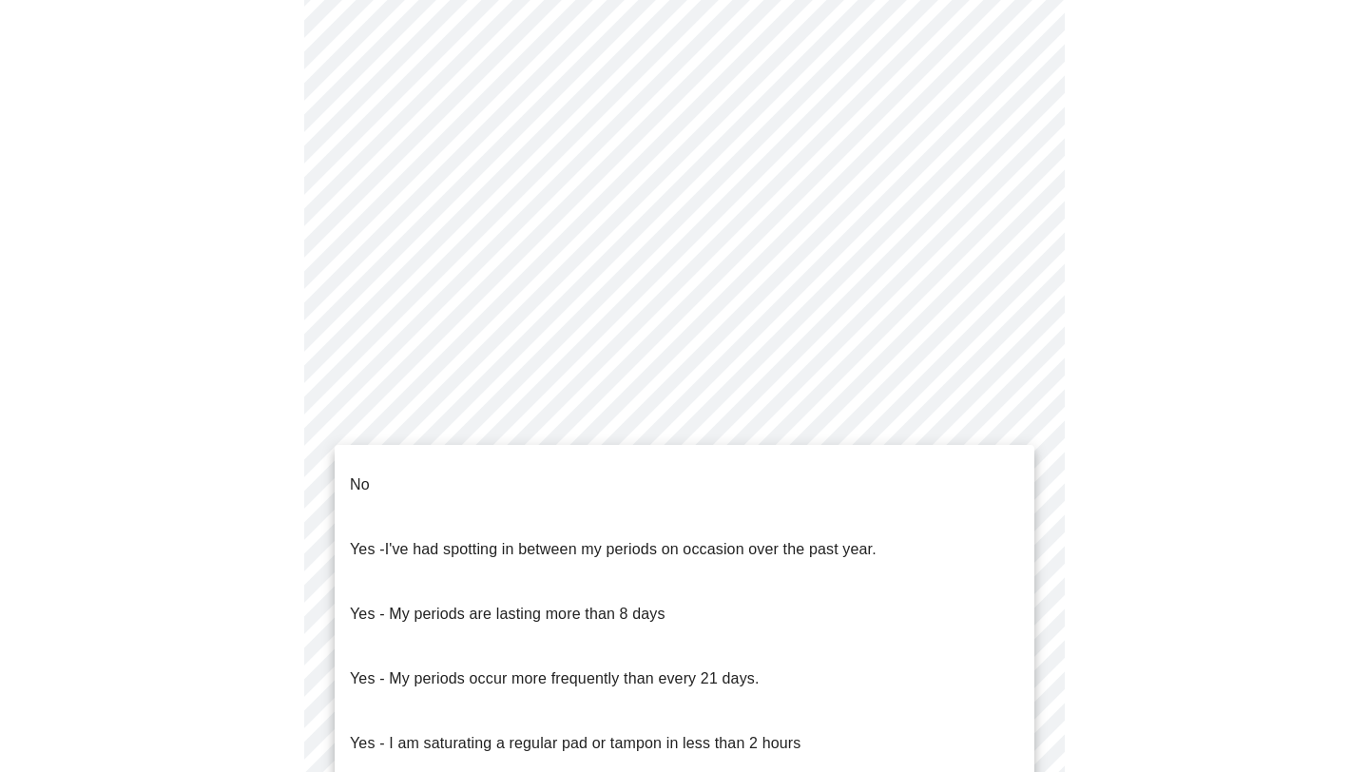
click at [584, 431] on body "MyMenopauseRx Appointments Messaging Labs Uploads Medications Community Refer a…" at bounding box center [684, 223] width 1353 height 1876
click at [577, 469] on li "No" at bounding box center [685, 484] width 700 height 65
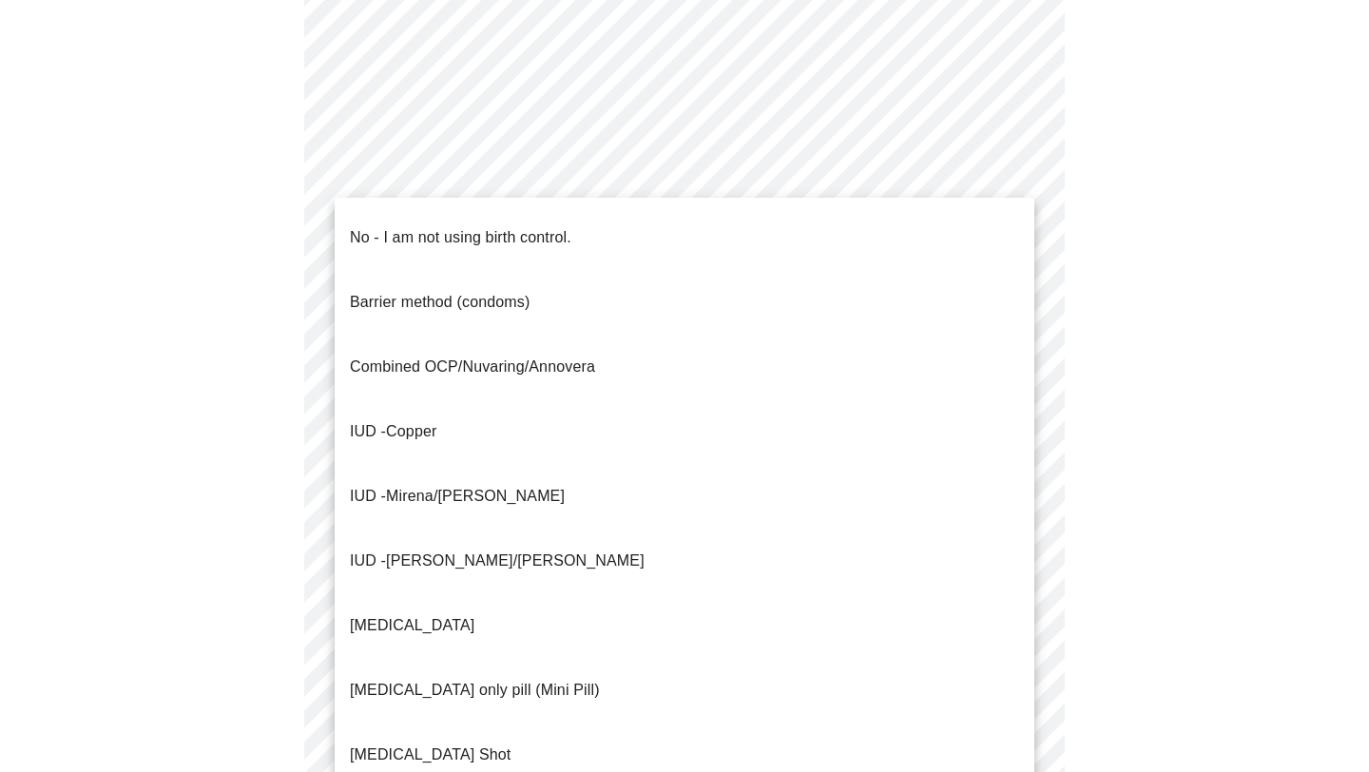
click at [566, 575] on body "MyMenopauseRx Appointments Messaging Labs Uploads Medications Community Refer a…" at bounding box center [684, 217] width 1353 height 1865
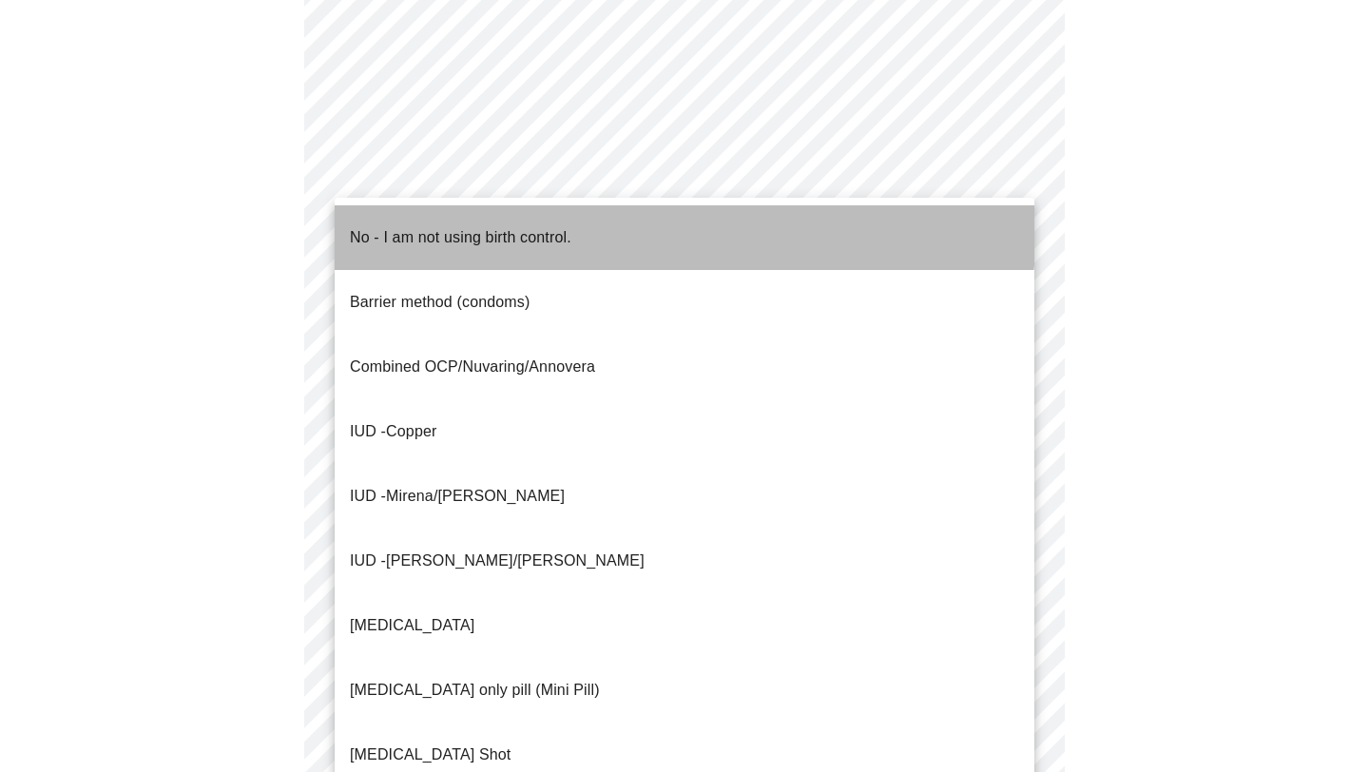
click at [569, 226] on p "No - I am not using birth control." at bounding box center [460, 237] width 221 height 23
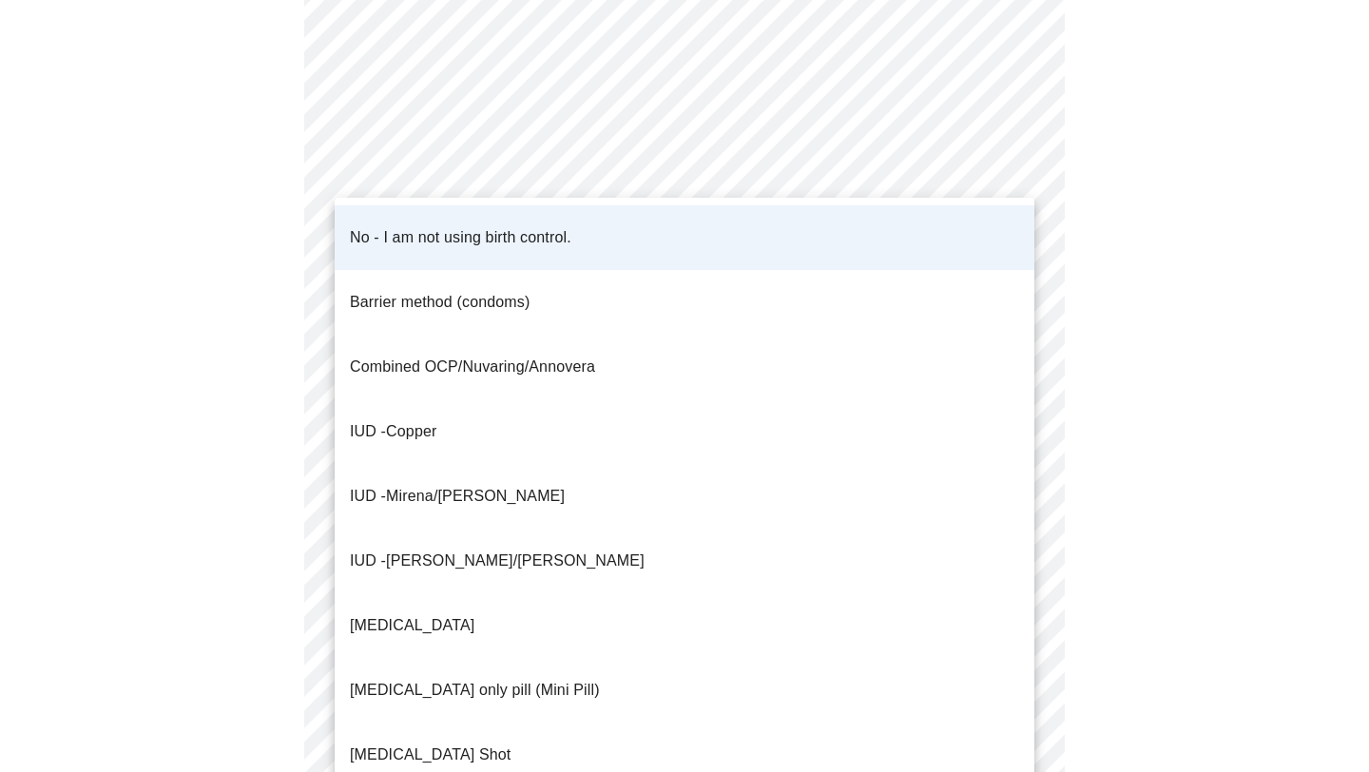
click at [537, 575] on body "MyMenopauseRx Appointments Messaging Labs Uploads Medications Community Refer a…" at bounding box center [684, 211] width 1353 height 1853
click at [510, 237] on span "No - I am not using birth control." at bounding box center [460, 237] width 221 height 53
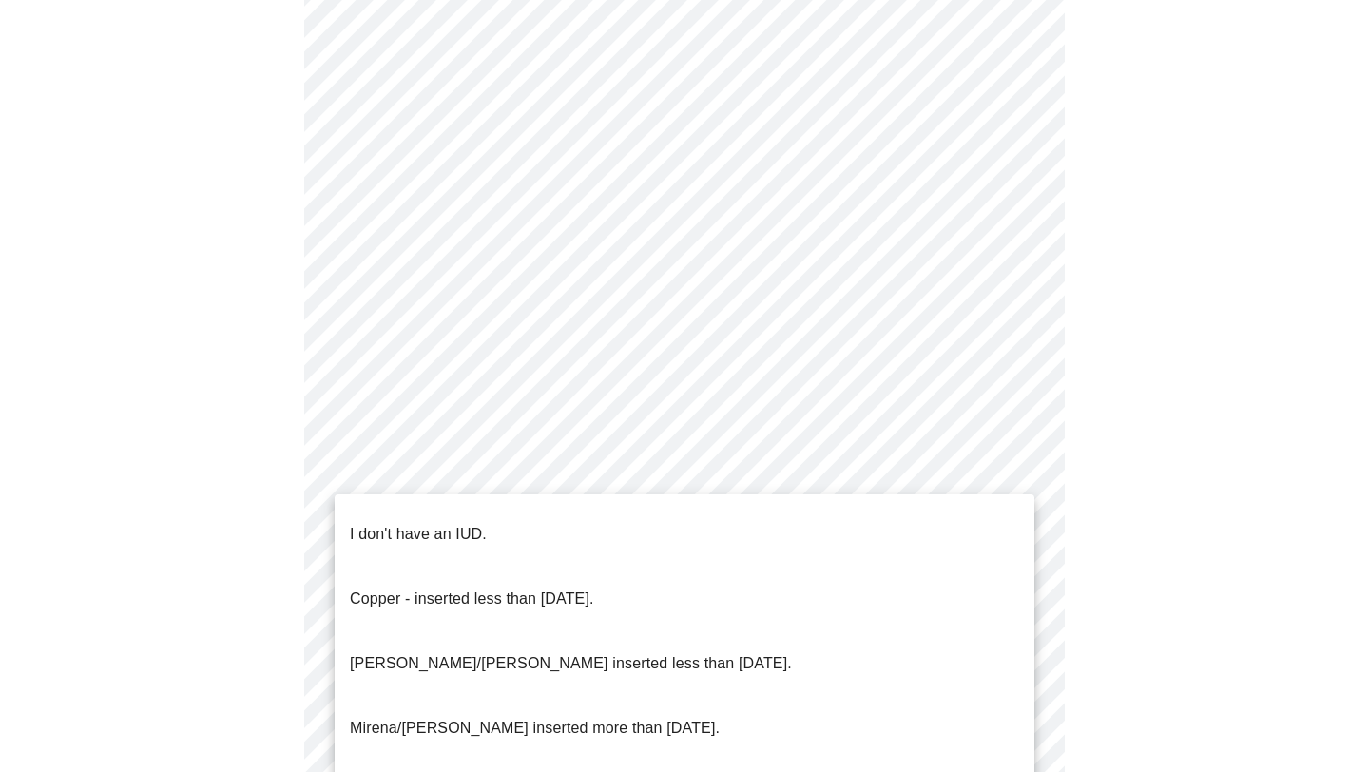
click at [519, 708] on body "MyMenopauseRx Appointments Messaging Labs Uploads Medications Community Refer a…" at bounding box center [684, 211] width 1353 height 1853
click at [494, 519] on li "I don't have an IUD." at bounding box center [685, 534] width 700 height 65
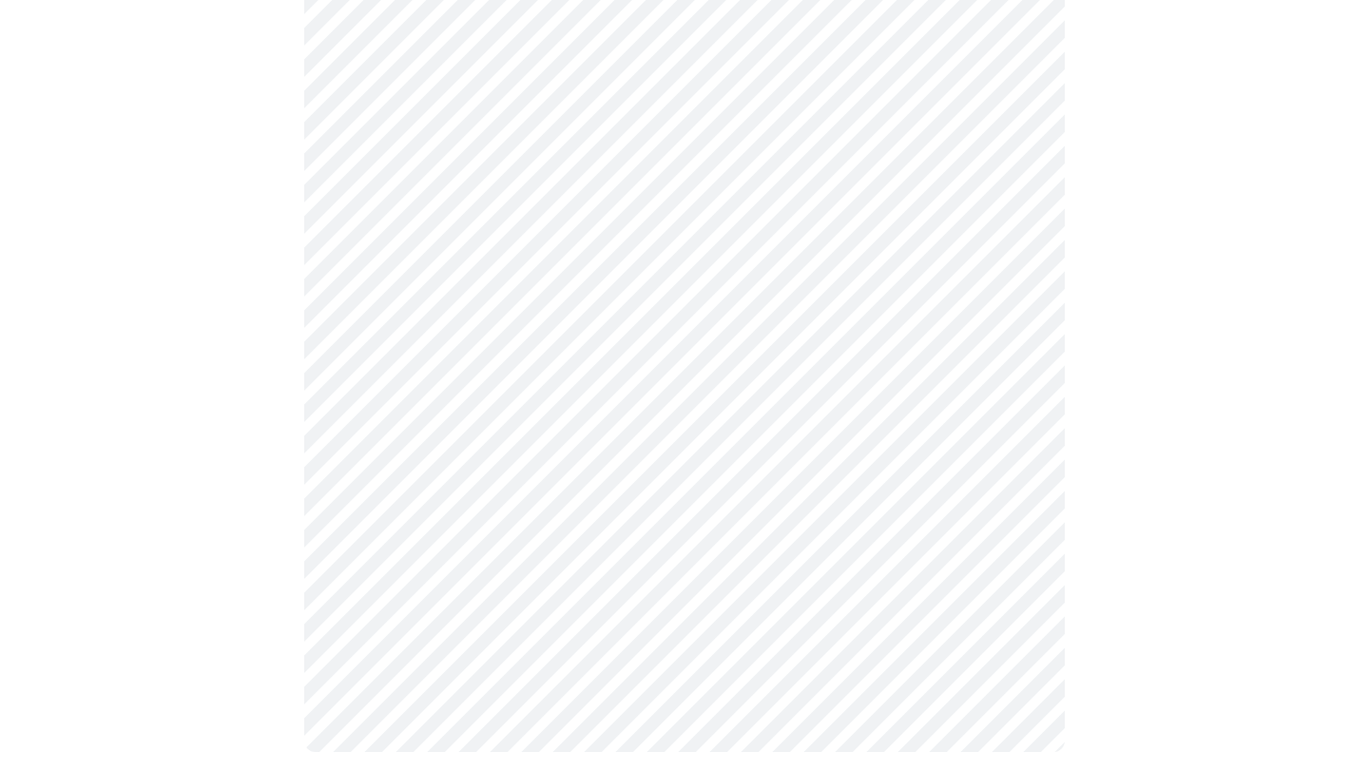
scroll to position [1070, 0]
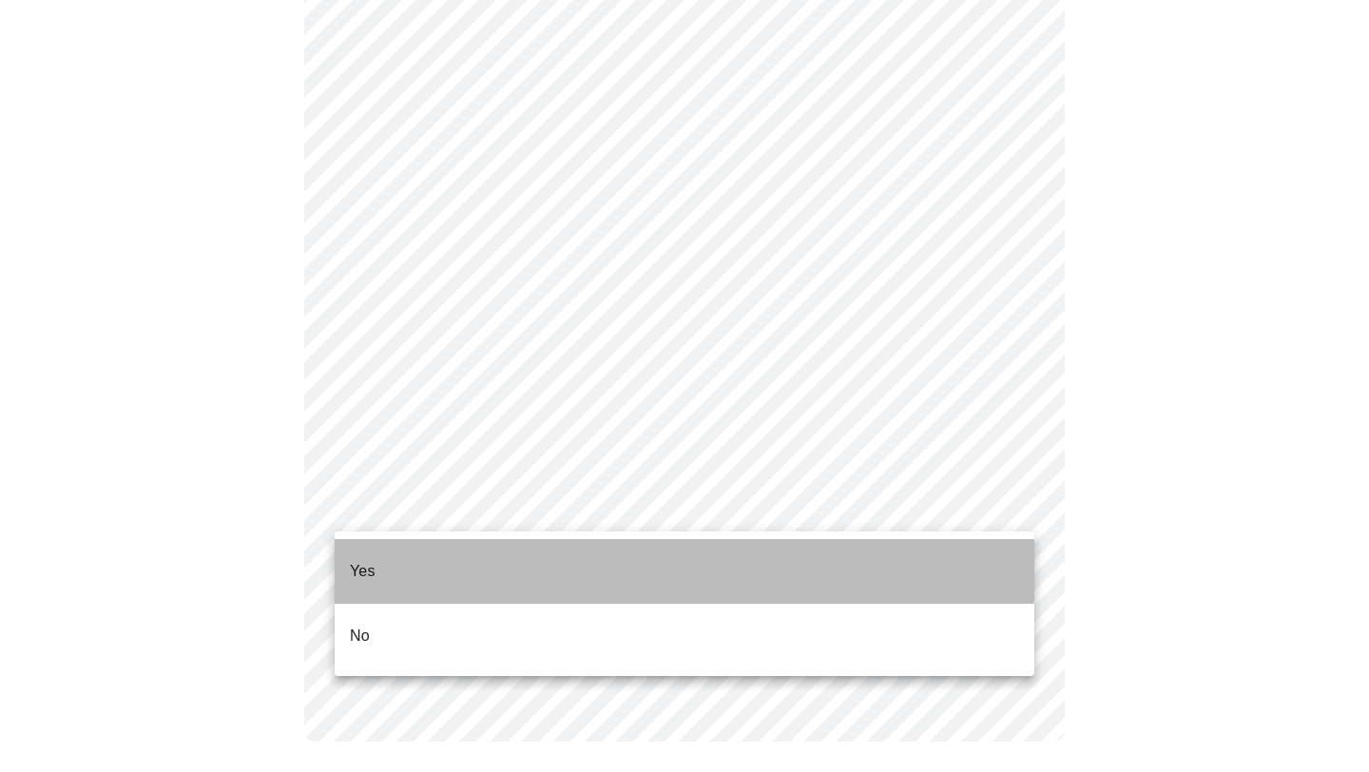
click at [491, 553] on li "Yes" at bounding box center [685, 571] width 700 height 65
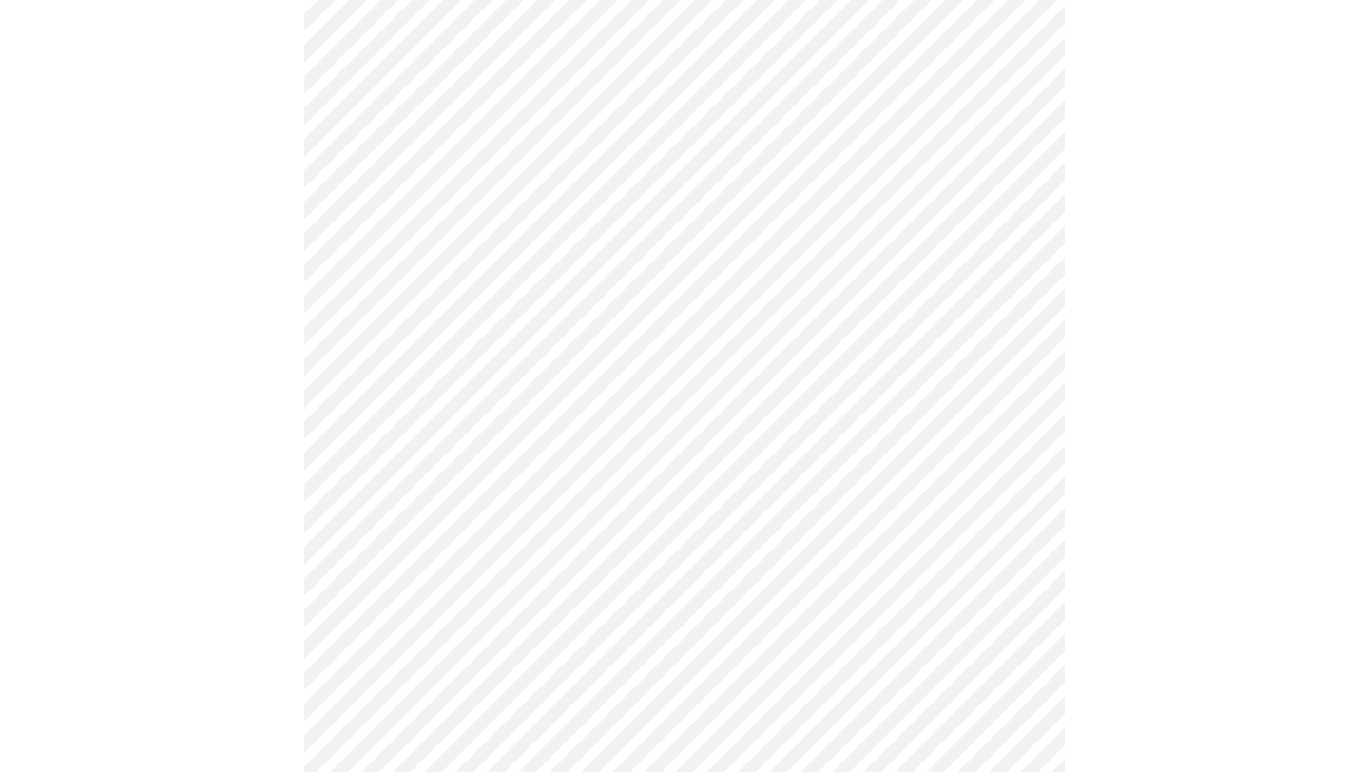
scroll to position [4809, 0]
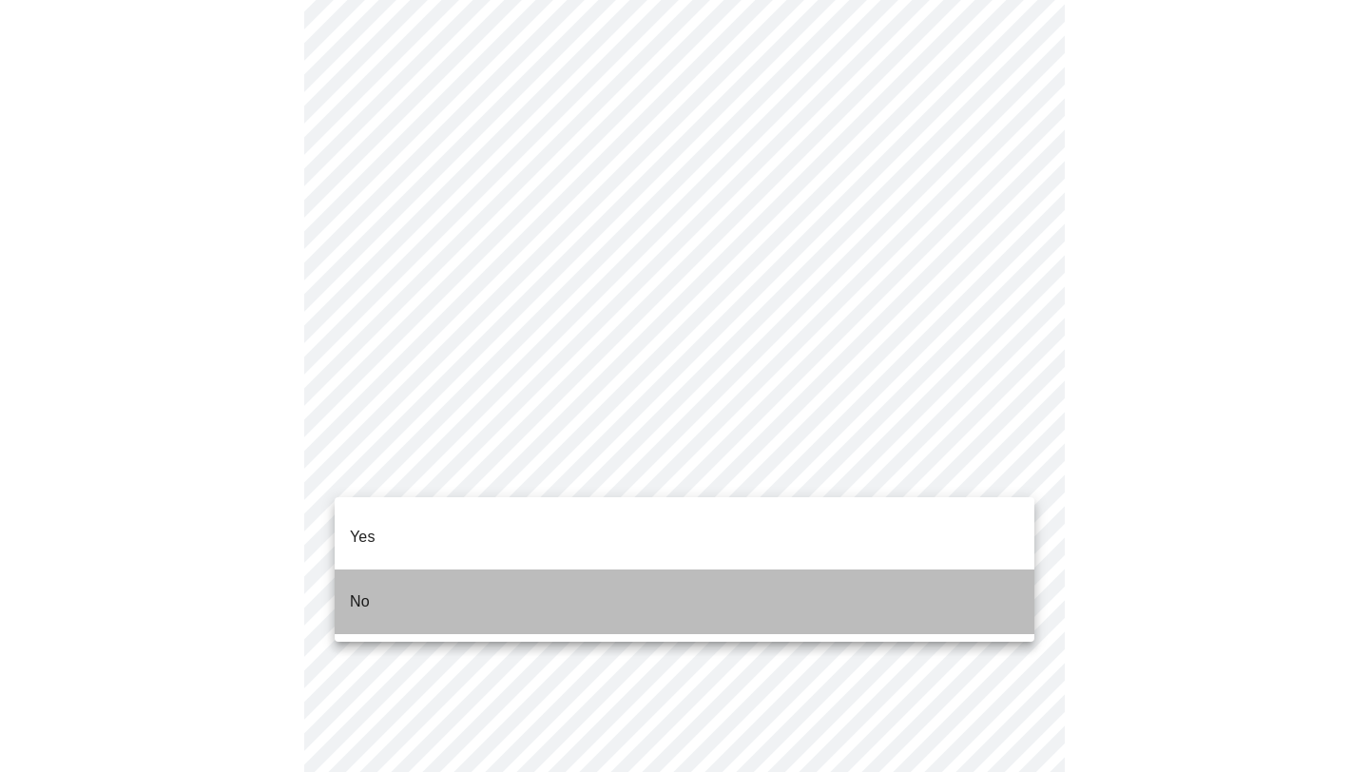
click at [952, 594] on li "No" at bounding box center [685, 601] width 700 height 65
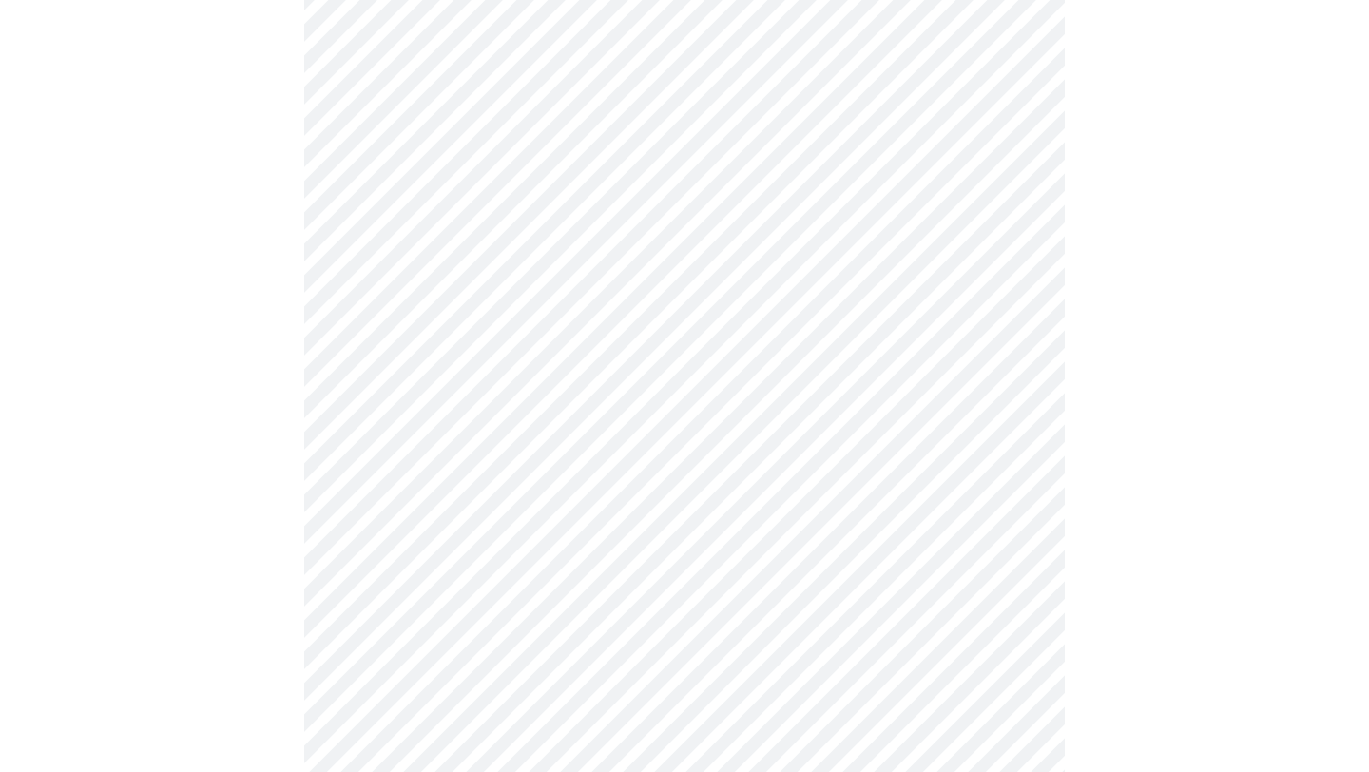
scroll to position [926, 0]
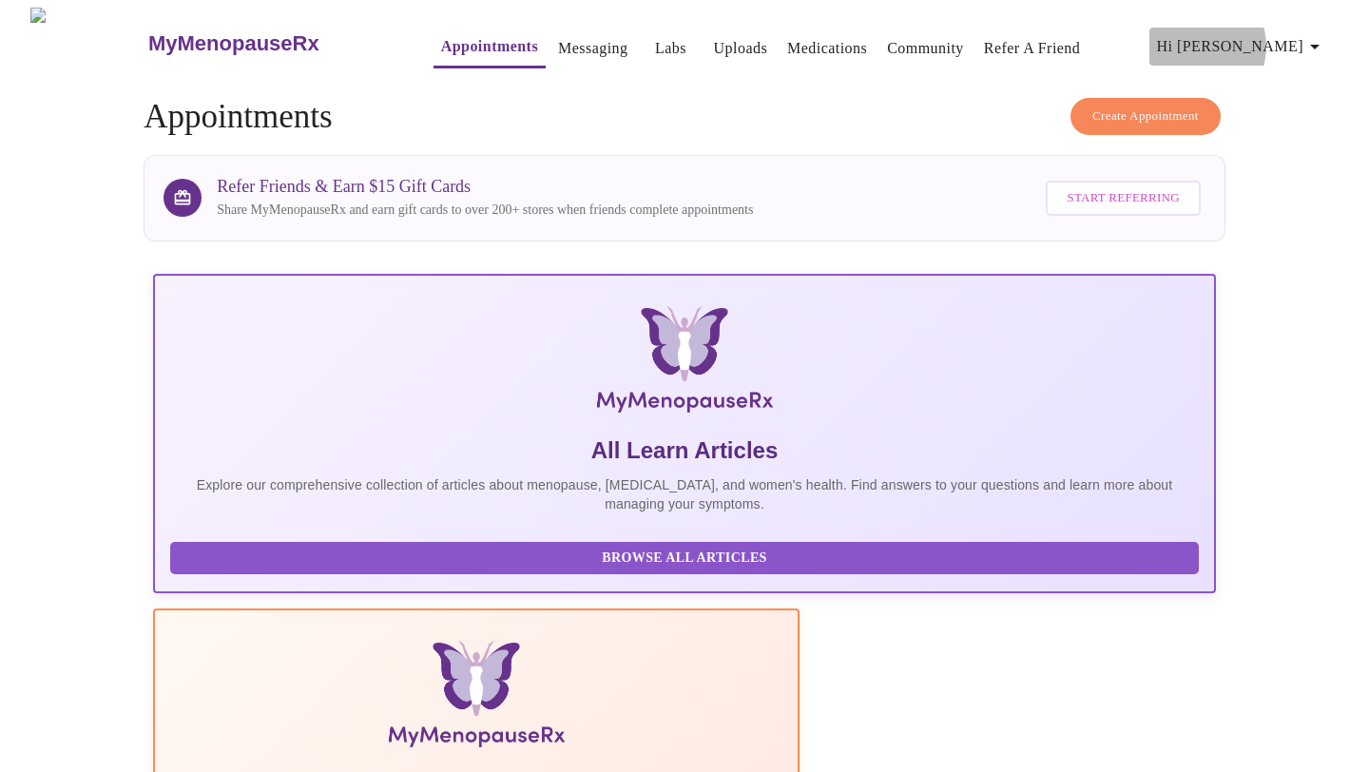
click at [1275, 39] on span "Hi [PERSON_NAME]" at bounding box center [1241, 46] width 169 height 27
click at [1273, 144] on li "Log out" at bounding box center [1284, 142] width 87 height 34
